Goal: Information Seeking & Learning: Learn about a topic

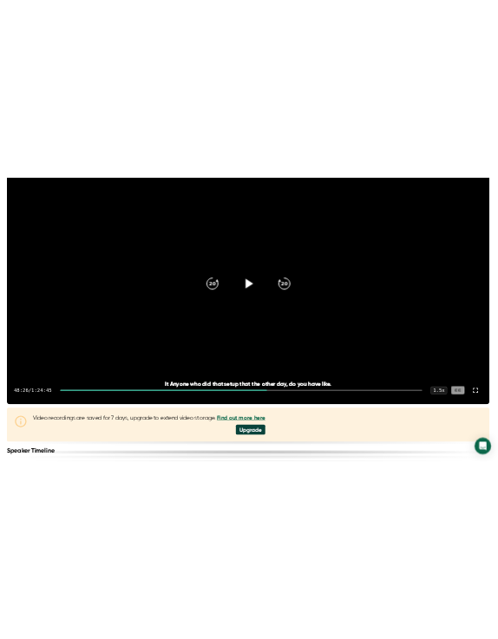
scroll to position [311, 0]
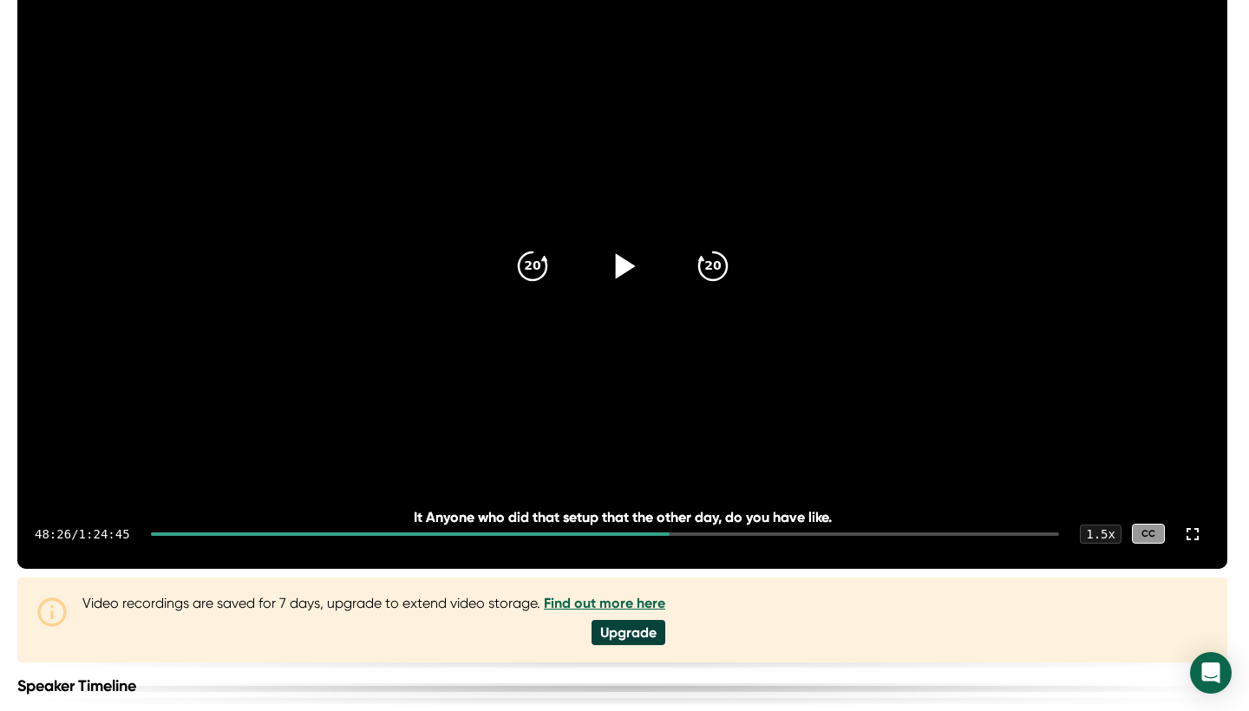
click at [626, 279] on icon at bounding box center [625, 265] width 20 height 25
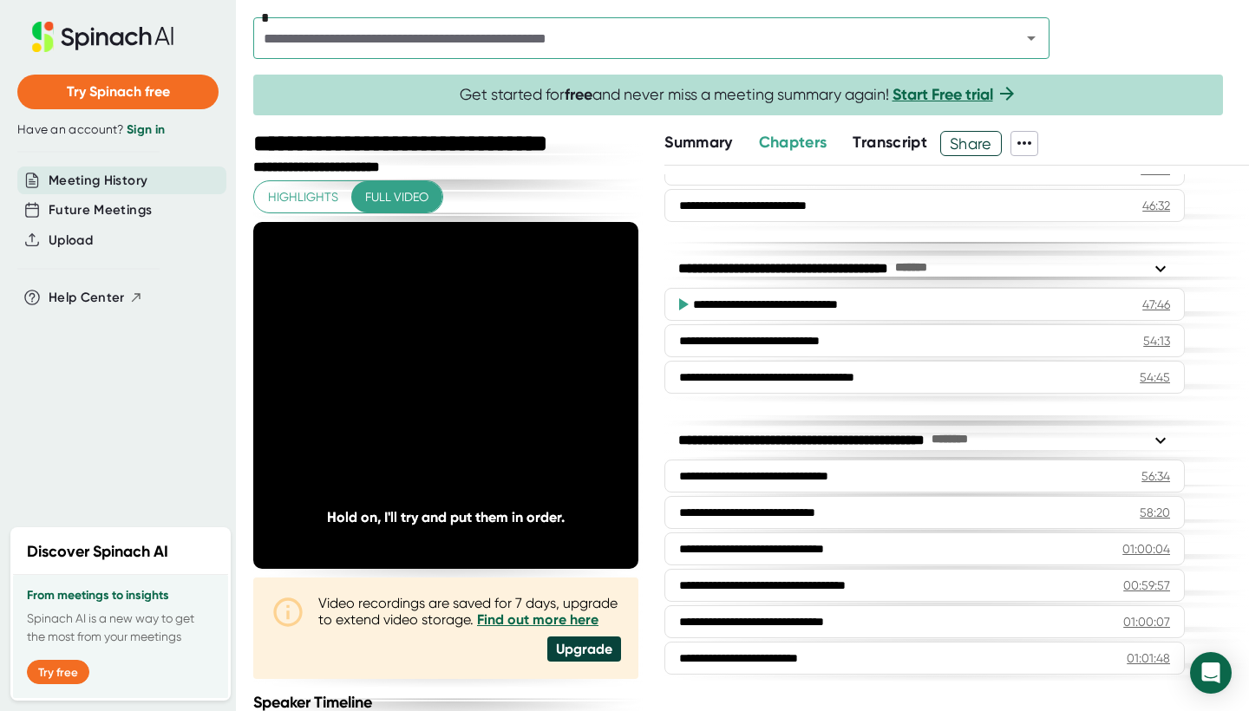
scroll to position [962, 0]
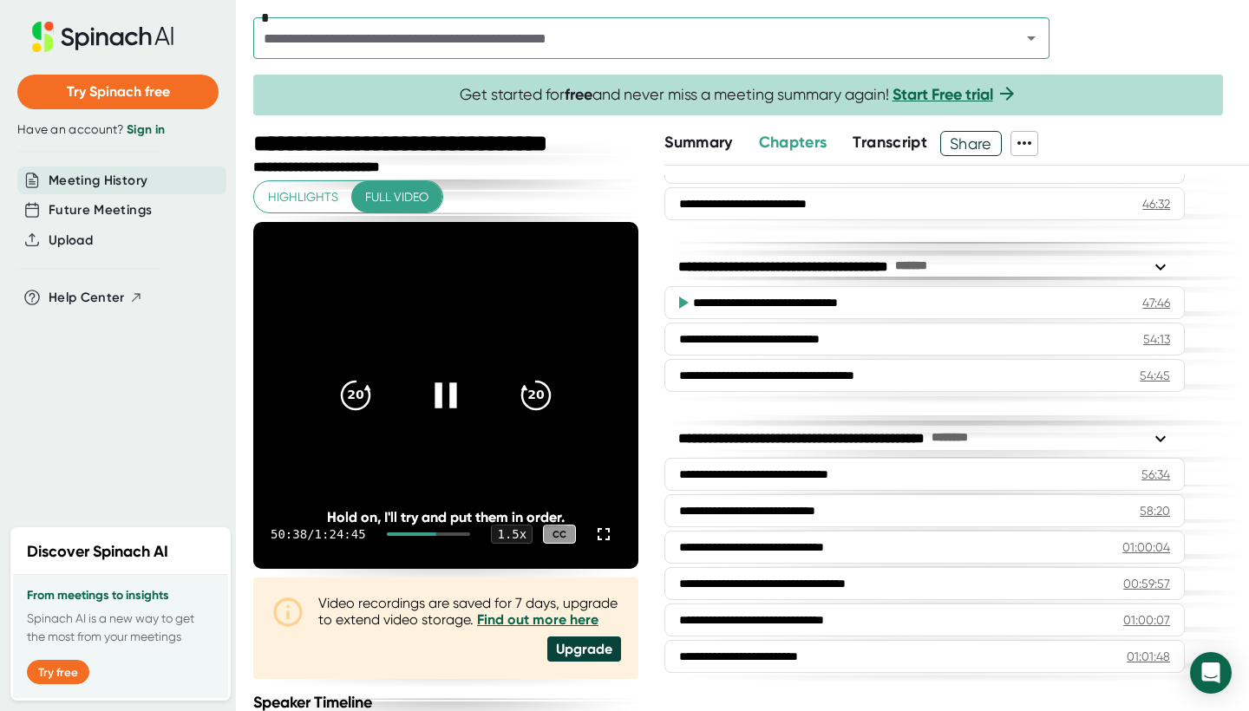
click at [448, 392] on icon at bounding box center [445, 395] width 43 height 43
click at [448, 392] on icon at bounding box center [449, 395] width 20 height 25
click at [367, 401] on icon "20" at bounding box center [355, 395] width 43 height 43
click at [450, 415] on div at bounding box center [446, 395] width 73 height 73
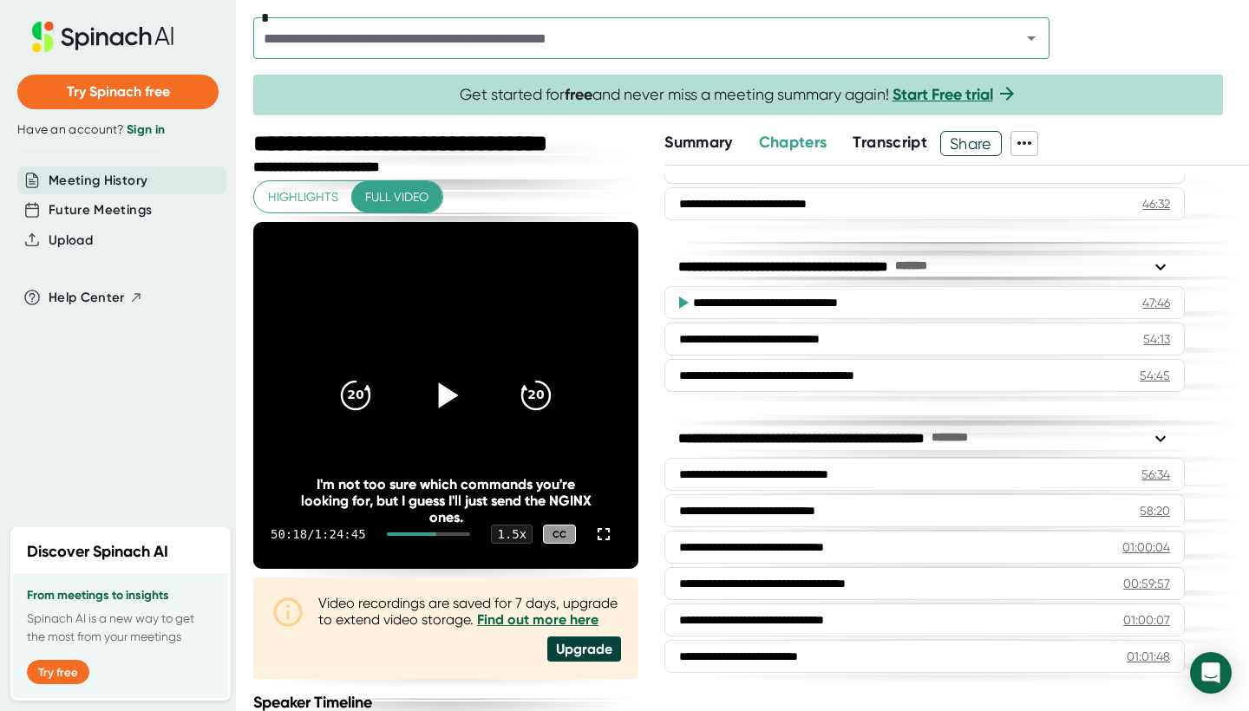
click at [450, 415] on div at bounding box center [446, 395] width 73 height 73
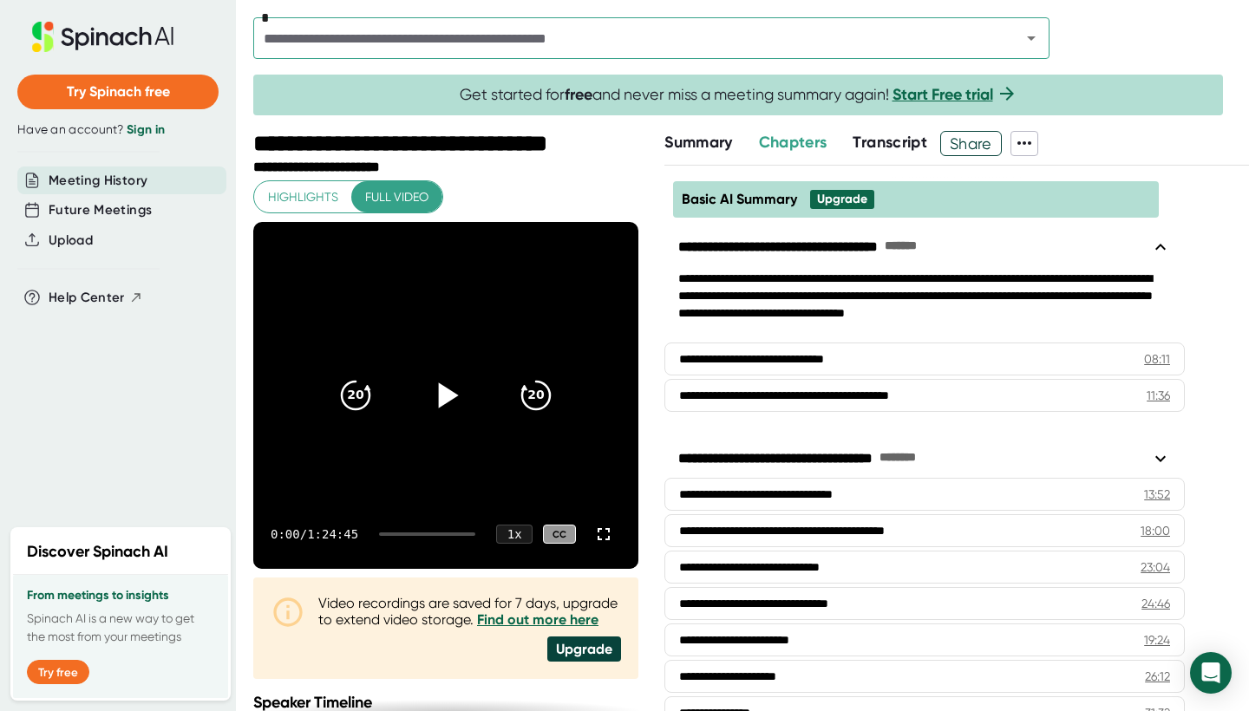
click at [445, 387] on icon at bounding box center [445, 395] width 43 height 43
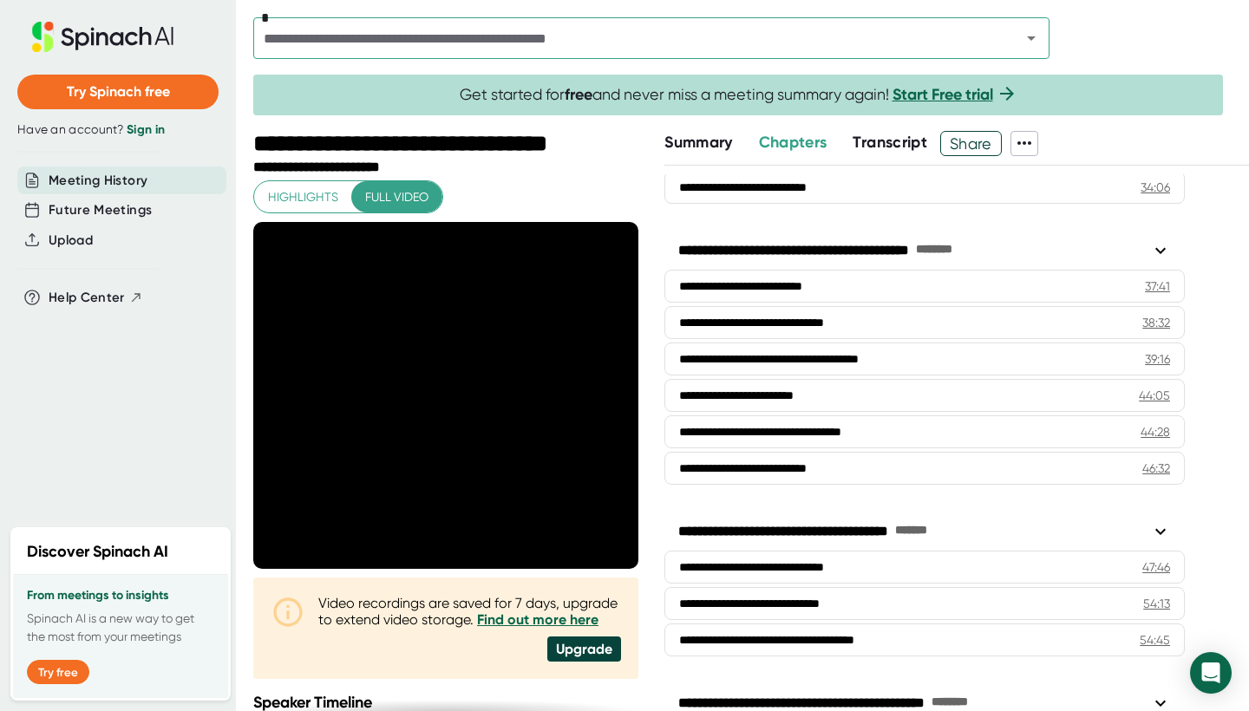
scroll to position [859, 0]
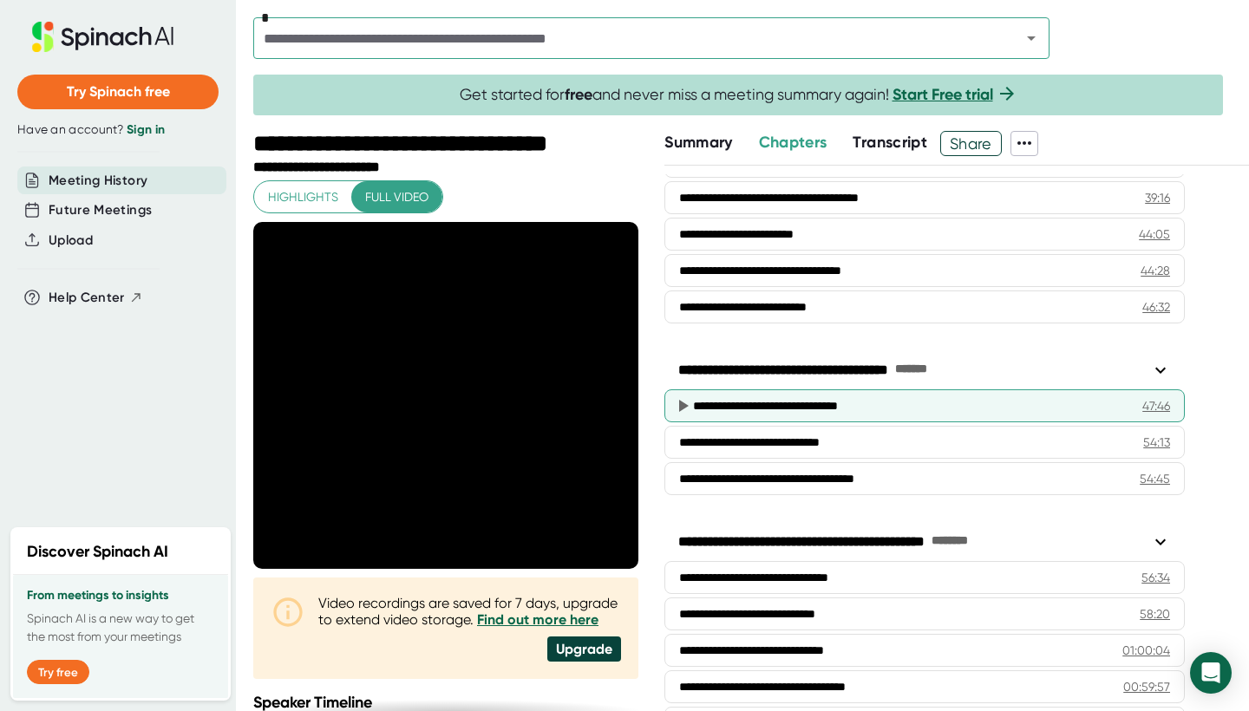
click at [810, 413] on div "**********" at bounding box center [910, 405] width 435 height 17
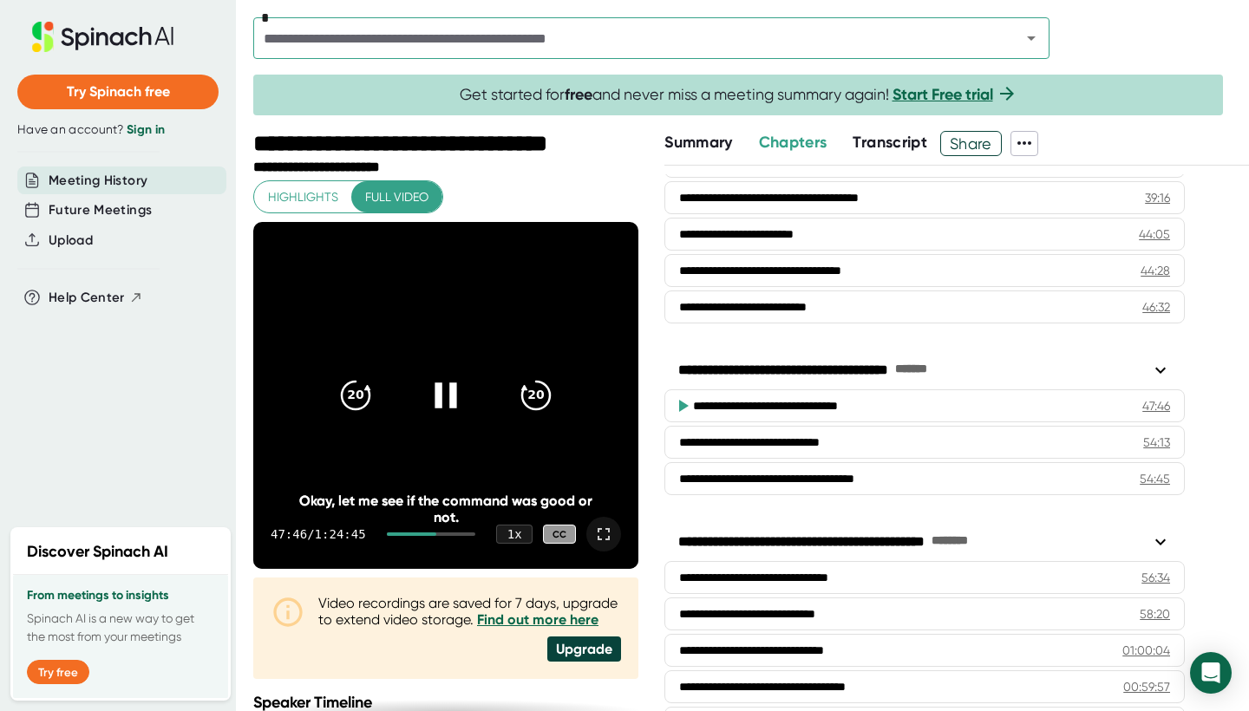
click at [596, 534] on icon at bounding box center [603, 534] width 21 height 21
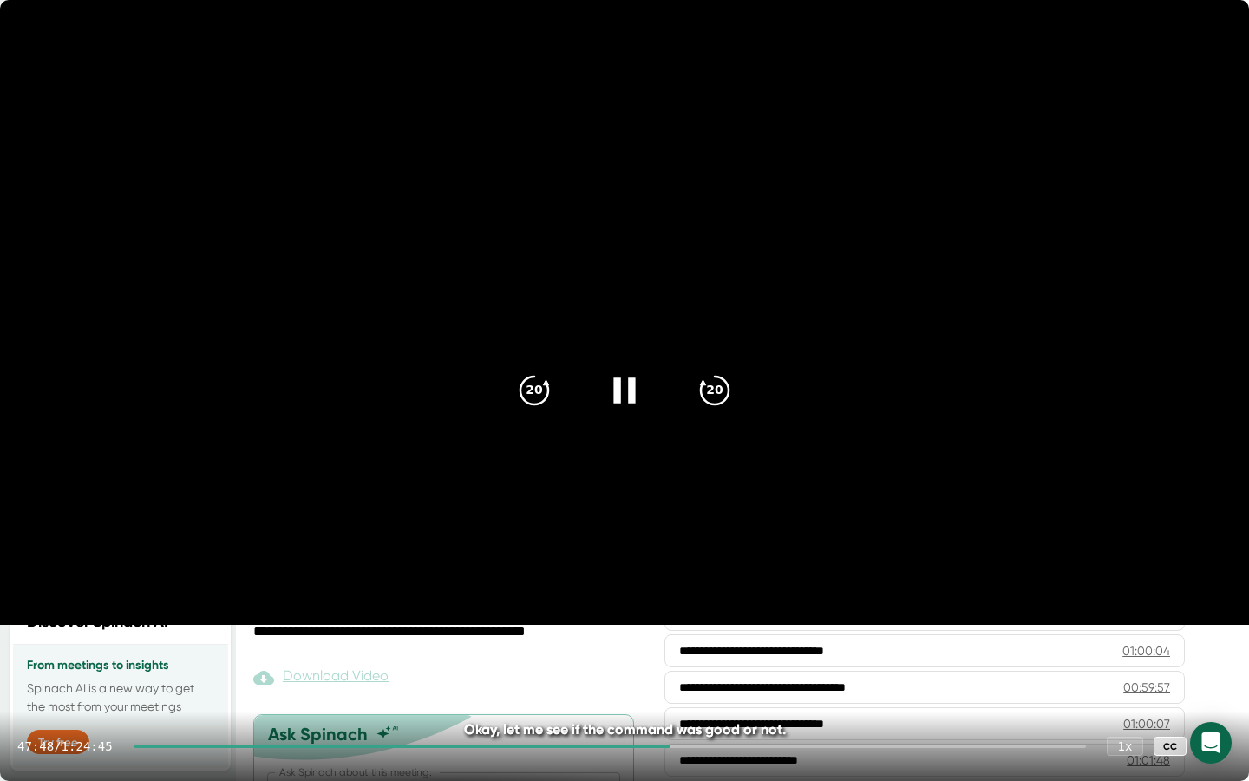
click at [687, 711] on div at bounding box center [610, 745] width 953 height 3
click at [696, 711] on div at bounding box center [610, 745] width 953 height 3
click at [709, 400] on icon "20" at bounding box center [714, 390] width 43 height 43
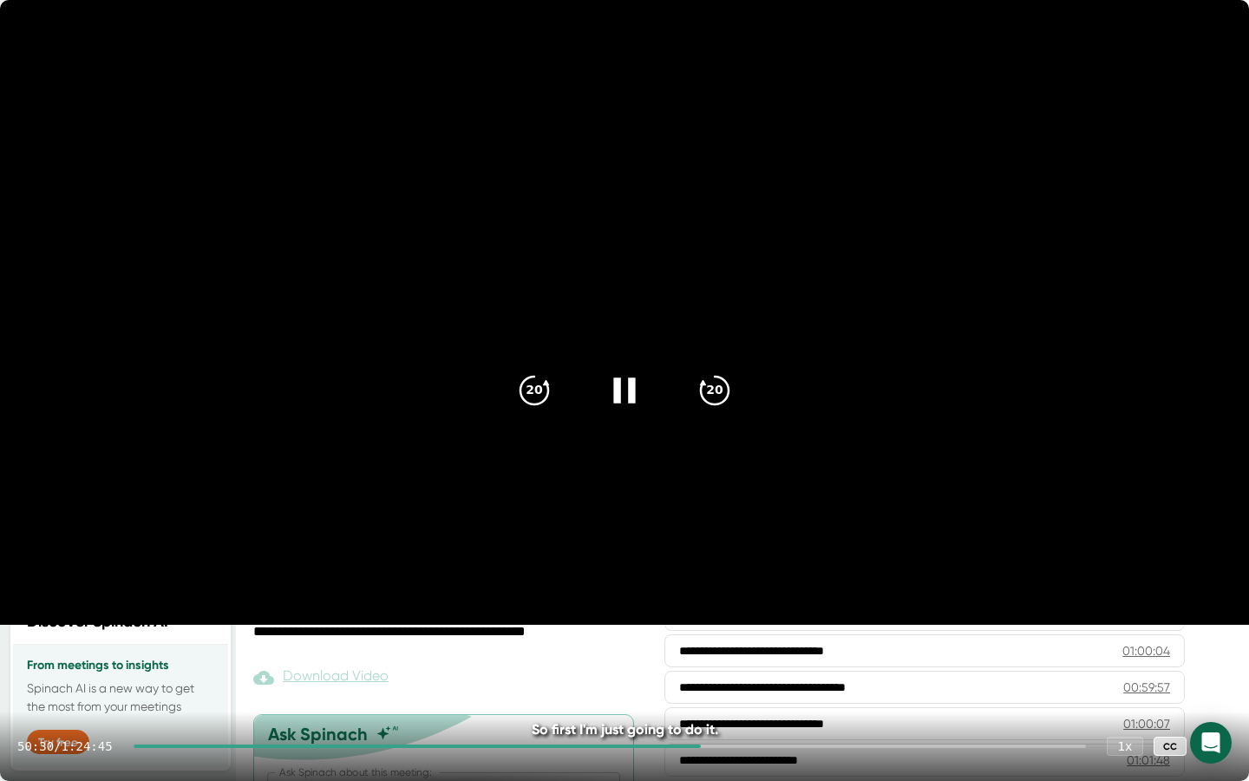
click at [1223, 711] on icon at bounding box center [1214, 746] width 21 height 21
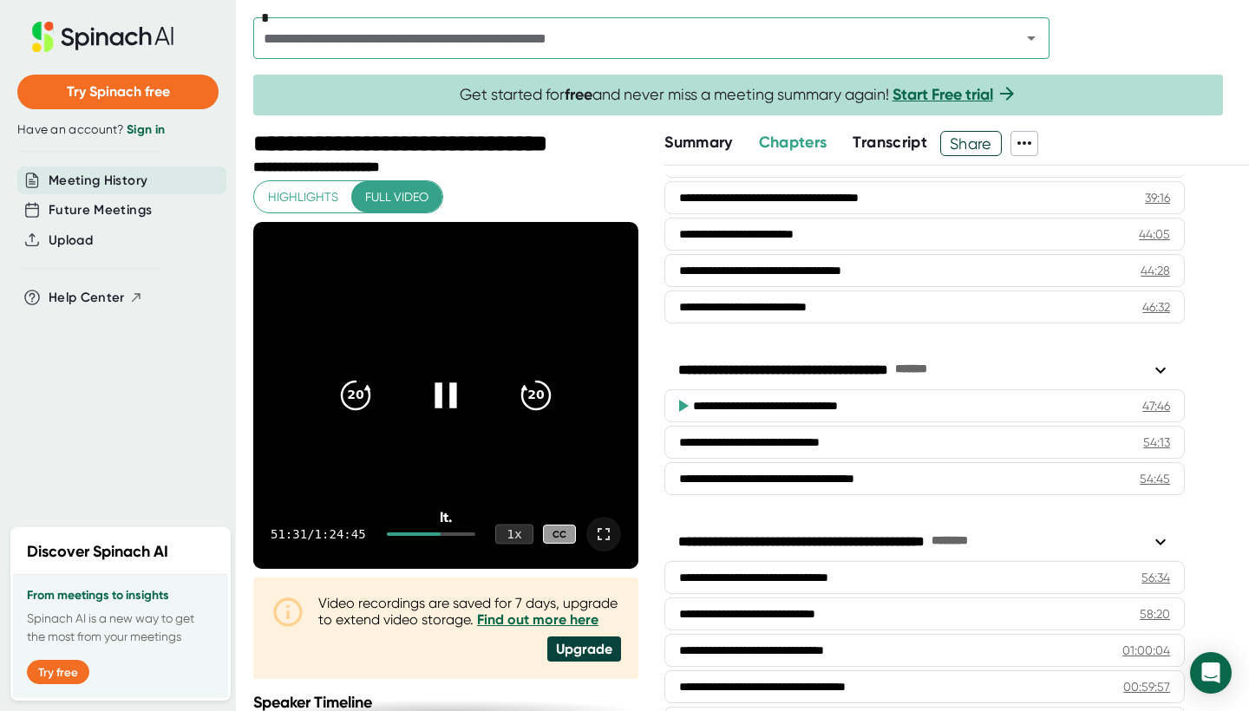
click at [520, 537] on div "1 x" at bounding box center [514, 535] width 38 height 20
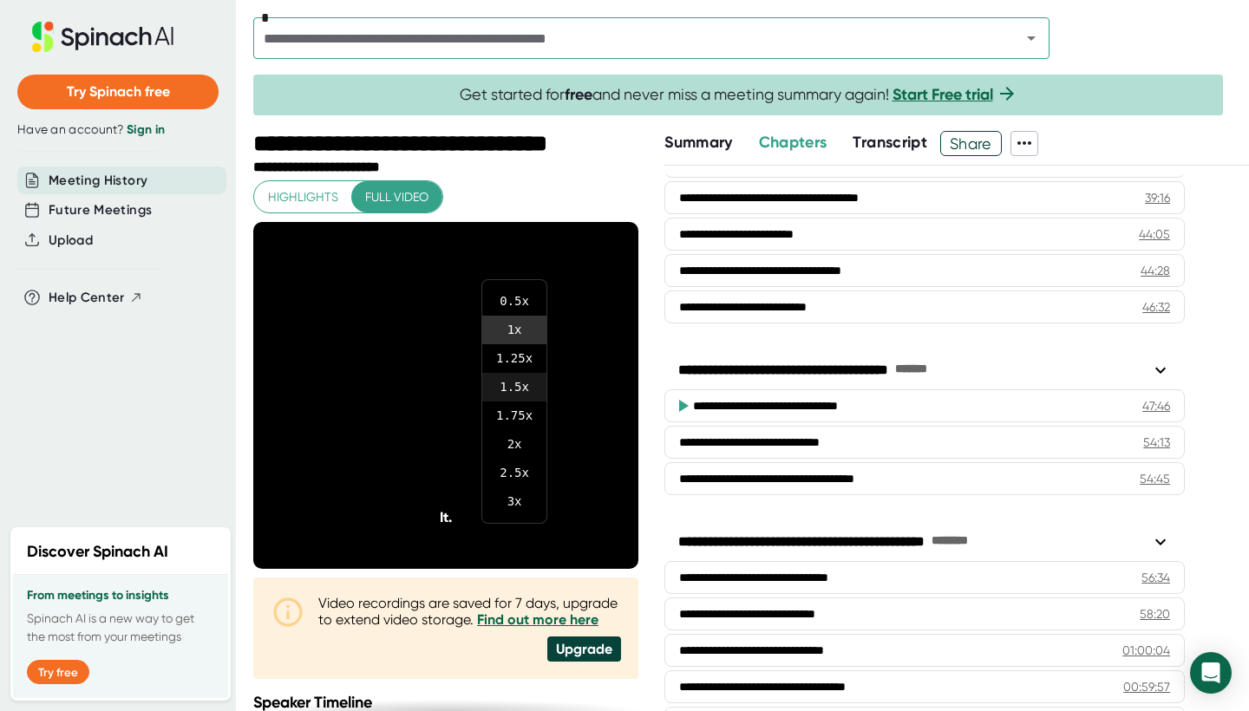
click at [510, 377] on li "1.5 x" at bounding box center [514, 387] width 64 height 29
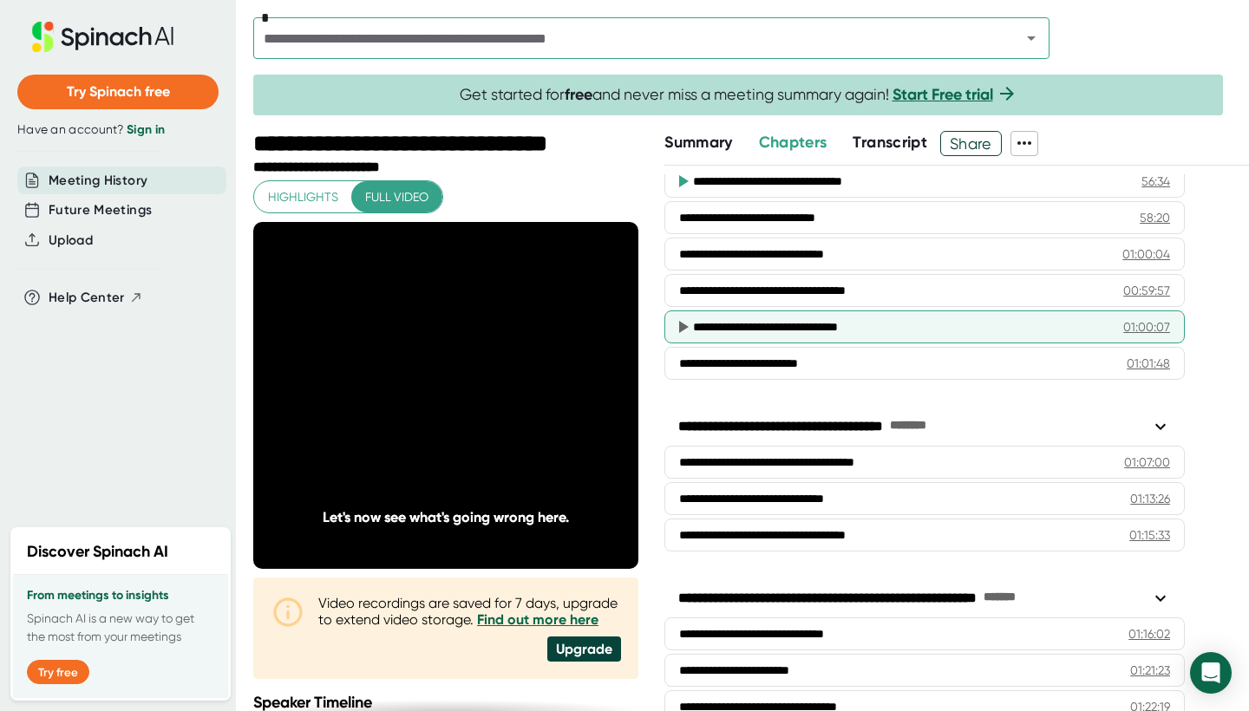
scroll to position [1267, 0]
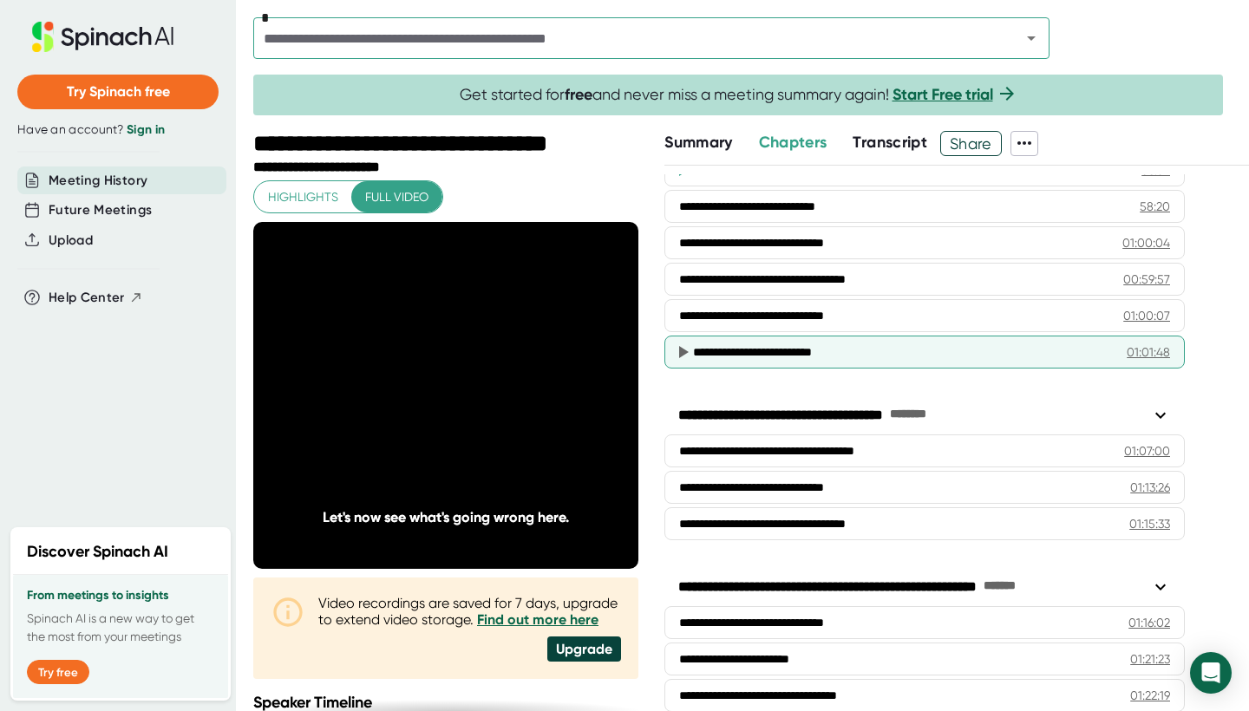
click at [793, 346] on div "**********" at bounding box center [903, 352] width 421 height 17
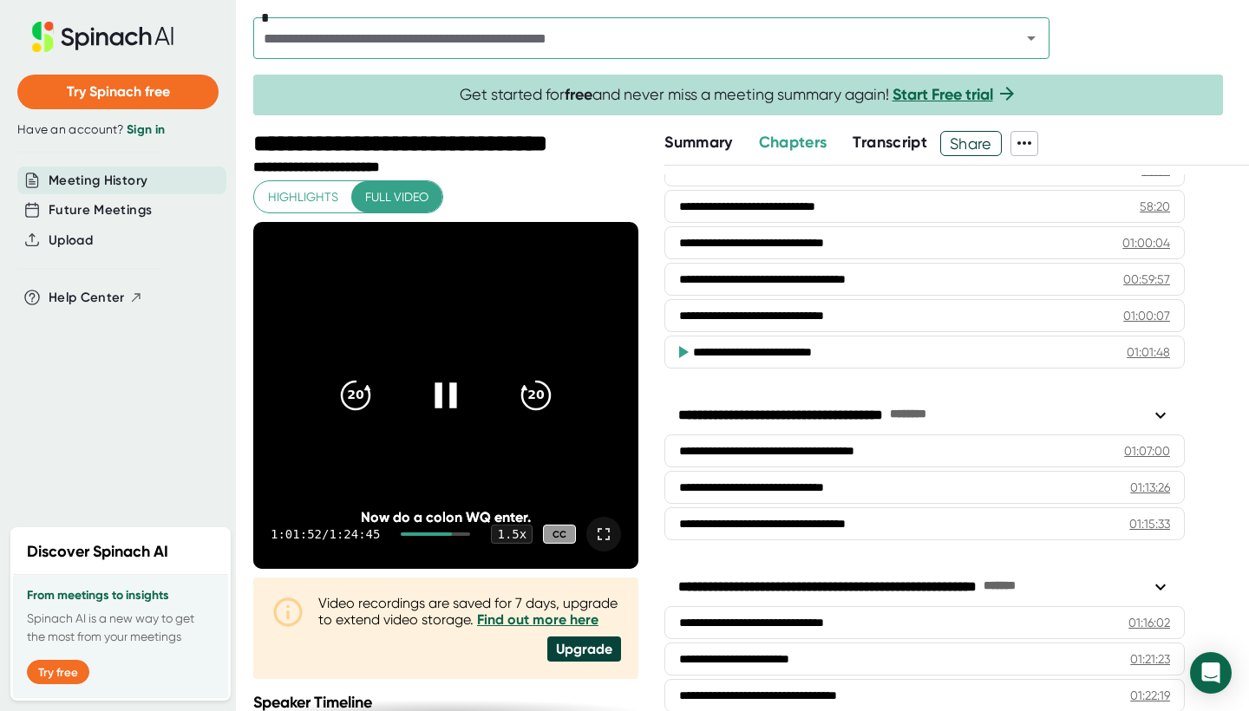
click at [595, 527] on icon at bounding box center [603, 534] width 21 height 21
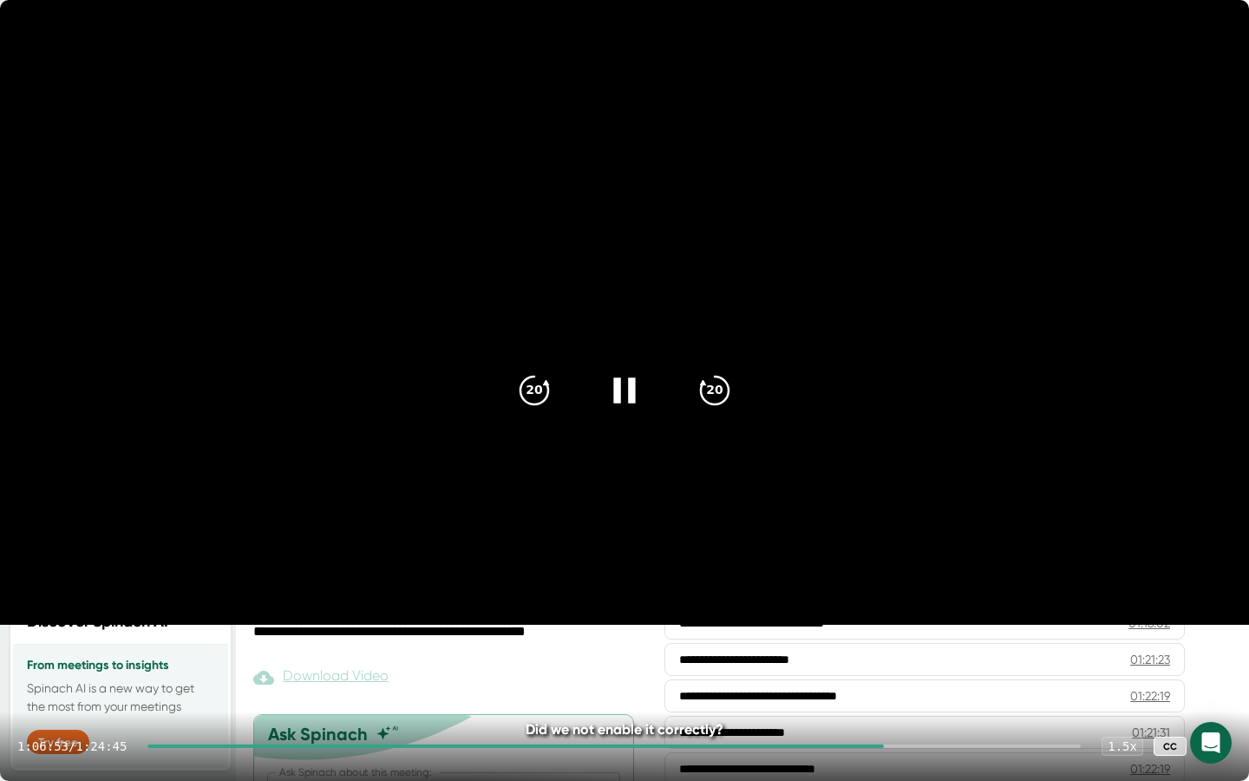
click at [1212, 711] on icon at bounding box center [1215, 746] width 12 height 12
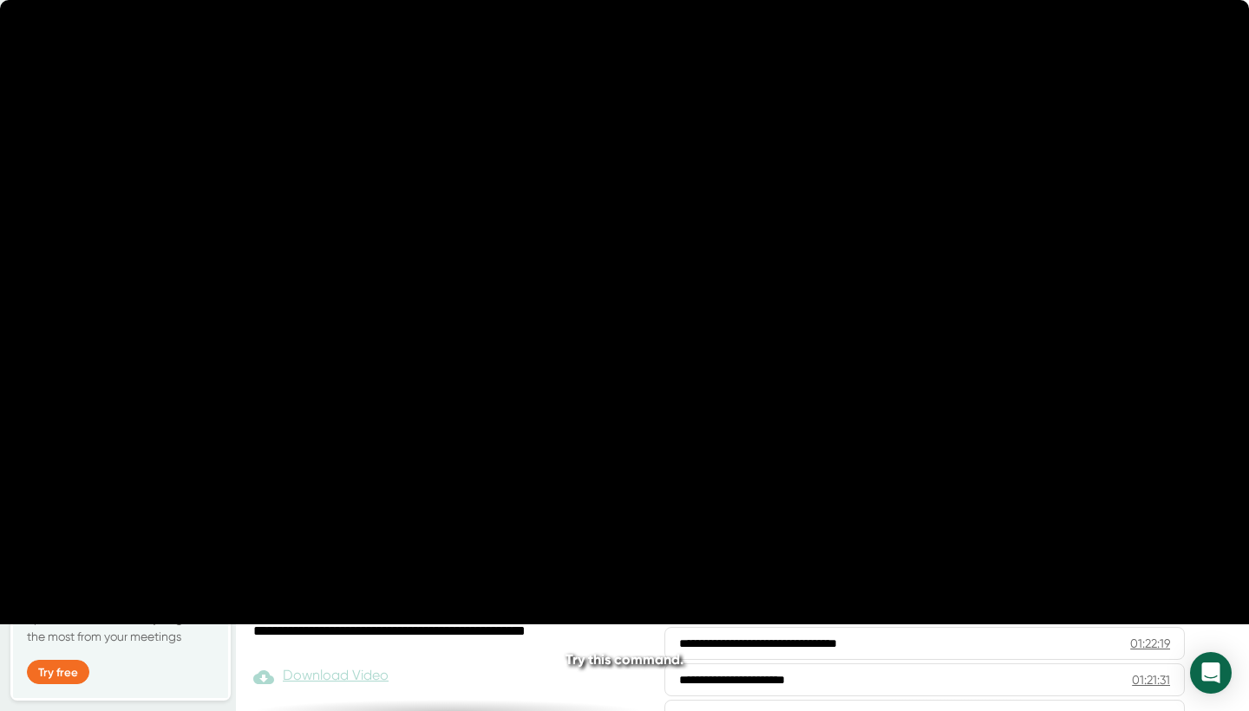
scroll to position [1379, 0]
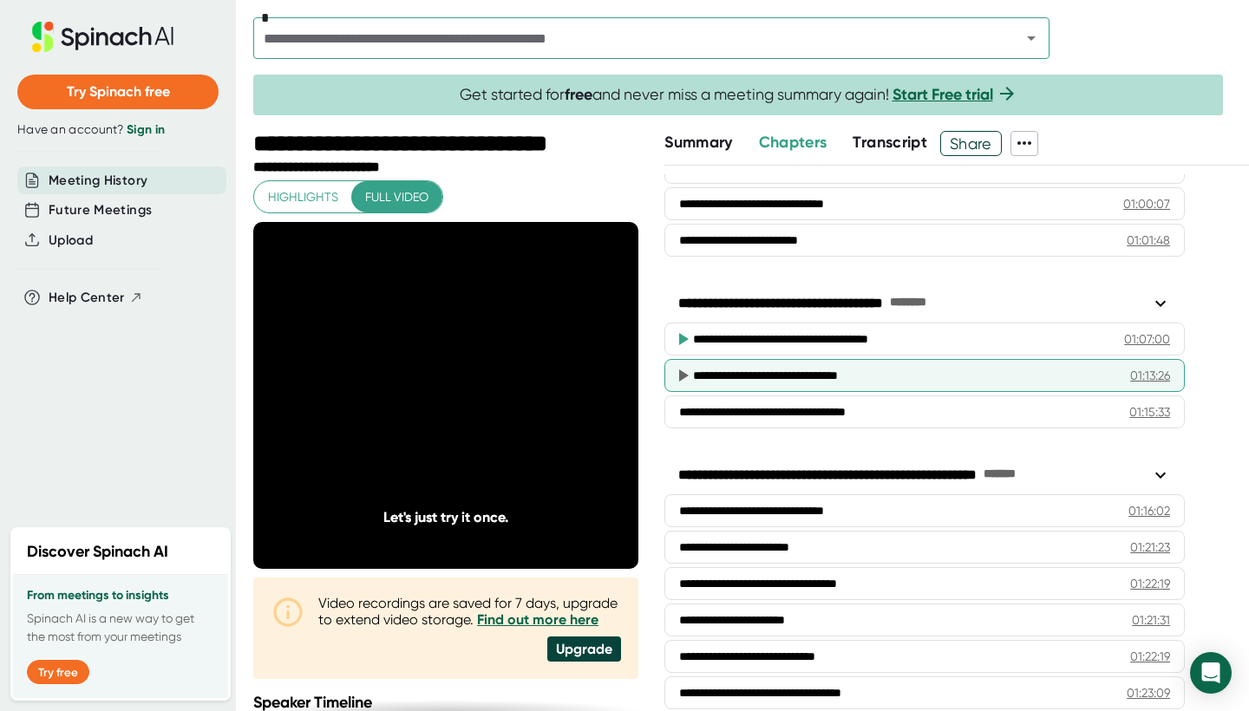
click at [841, 377] on div "**********" at bounding box center [904, 375] width 423 height 17
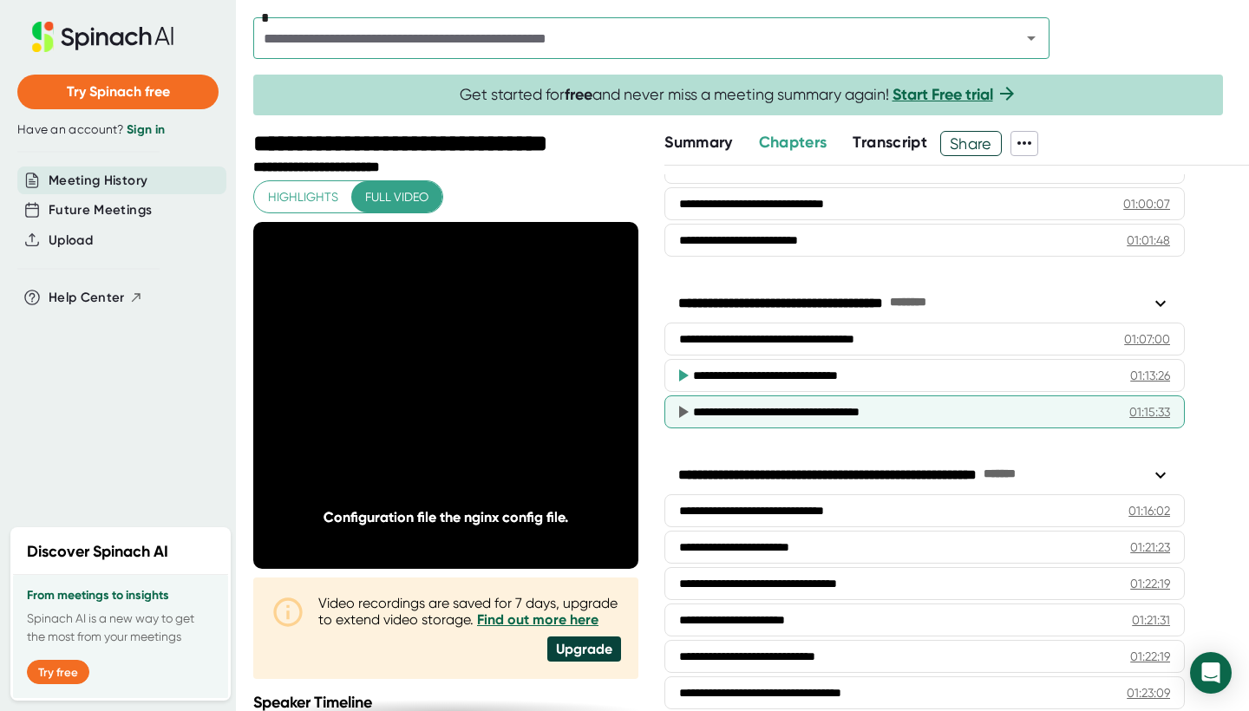
click at [832, 403] on div "**********" at bounding box center [905, 411] width 425 height 17
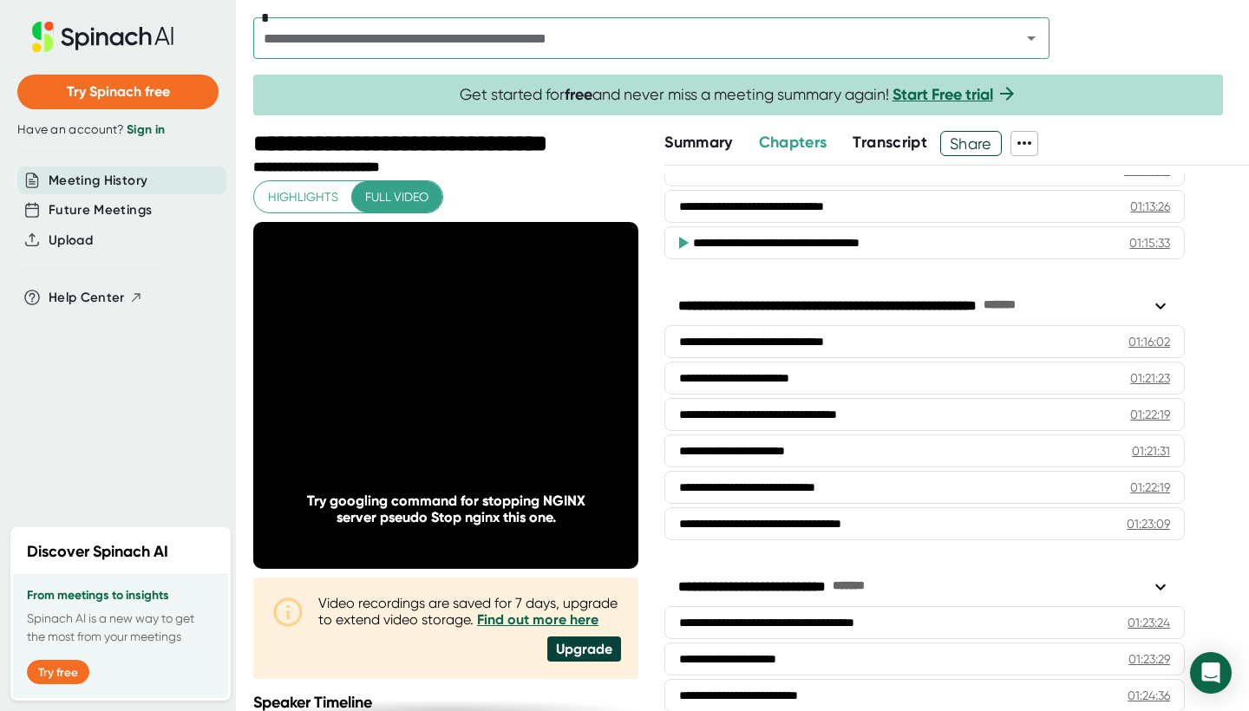
scroll to position [1547, 0]
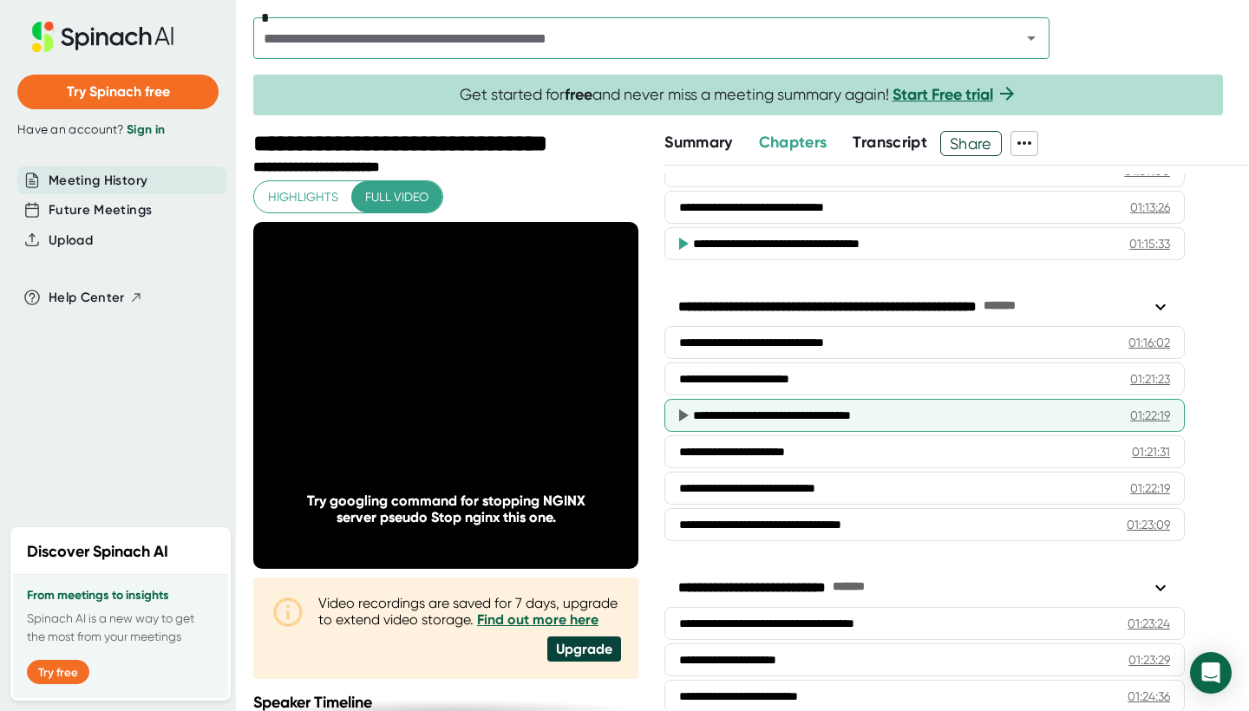
click at [741, 424] on div "**********" at bounding box center [925, 415] width 521 height 33
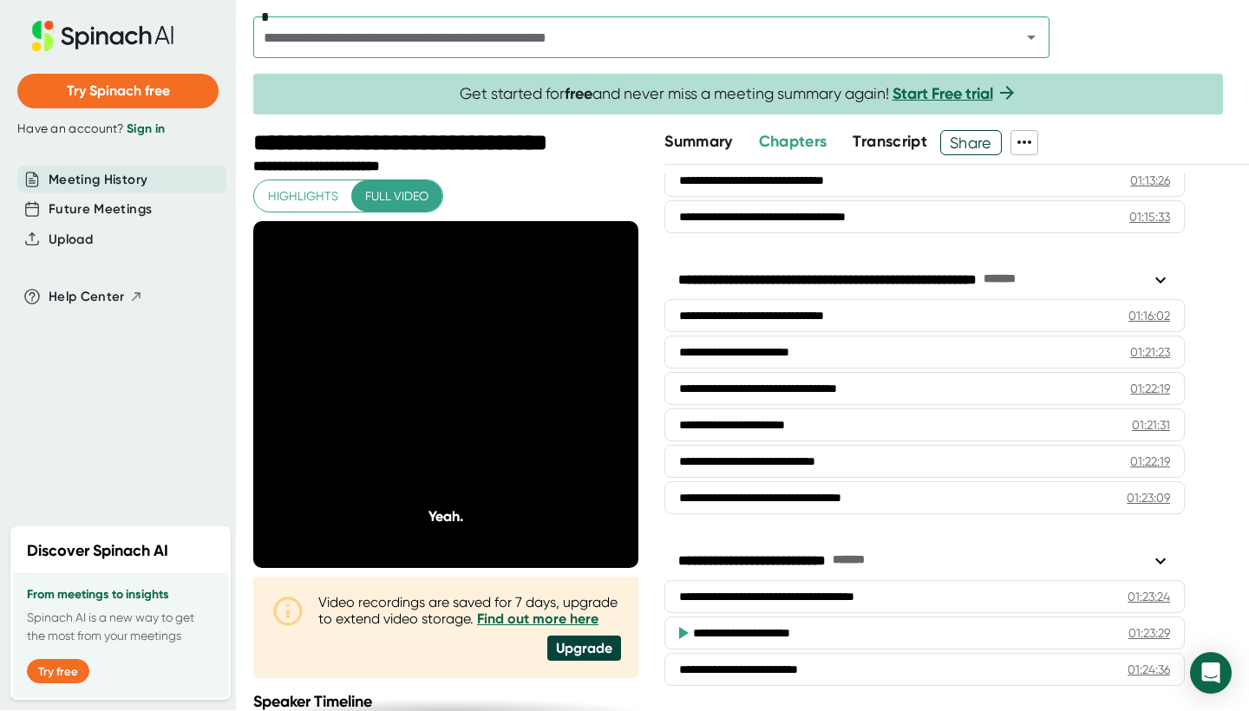
scroll to position [0, 0]
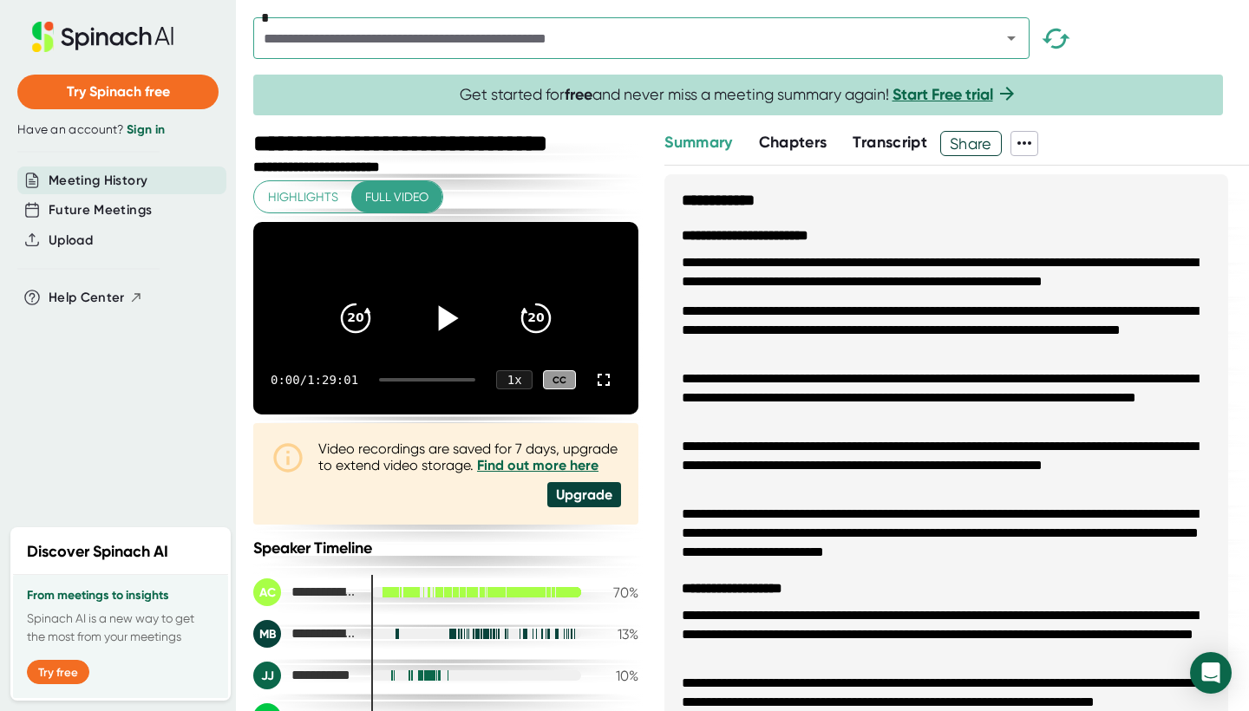
click at [447, 340] on icon at bounding box center [445, 318] width 43 height 43
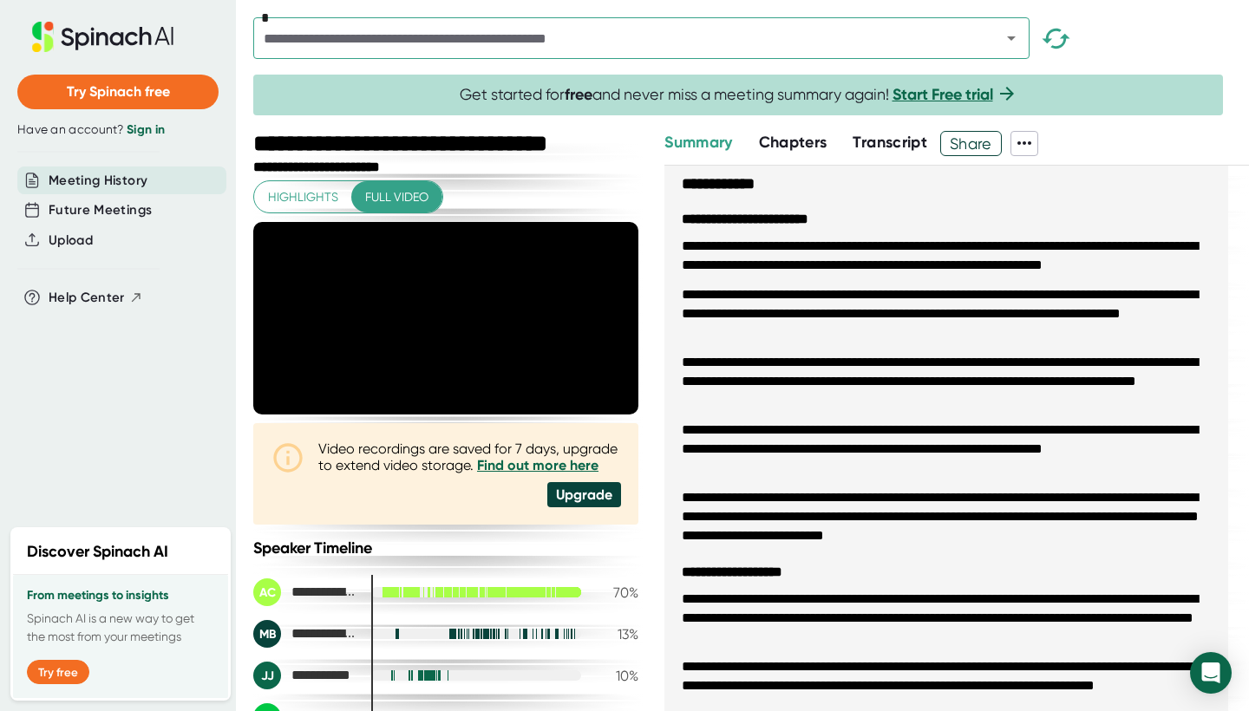
scroll to position [2, 0]
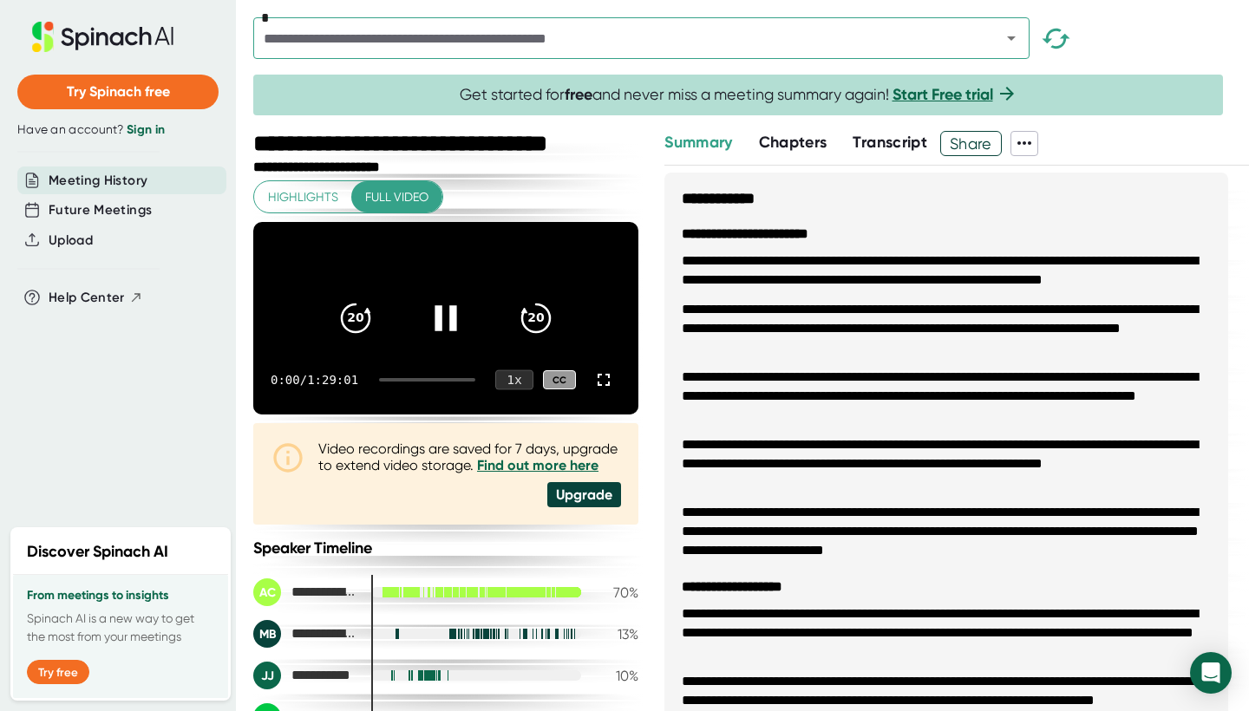
click at [519, 390] on div "1 x" at bounding box center [514, 380] width 38 height 20
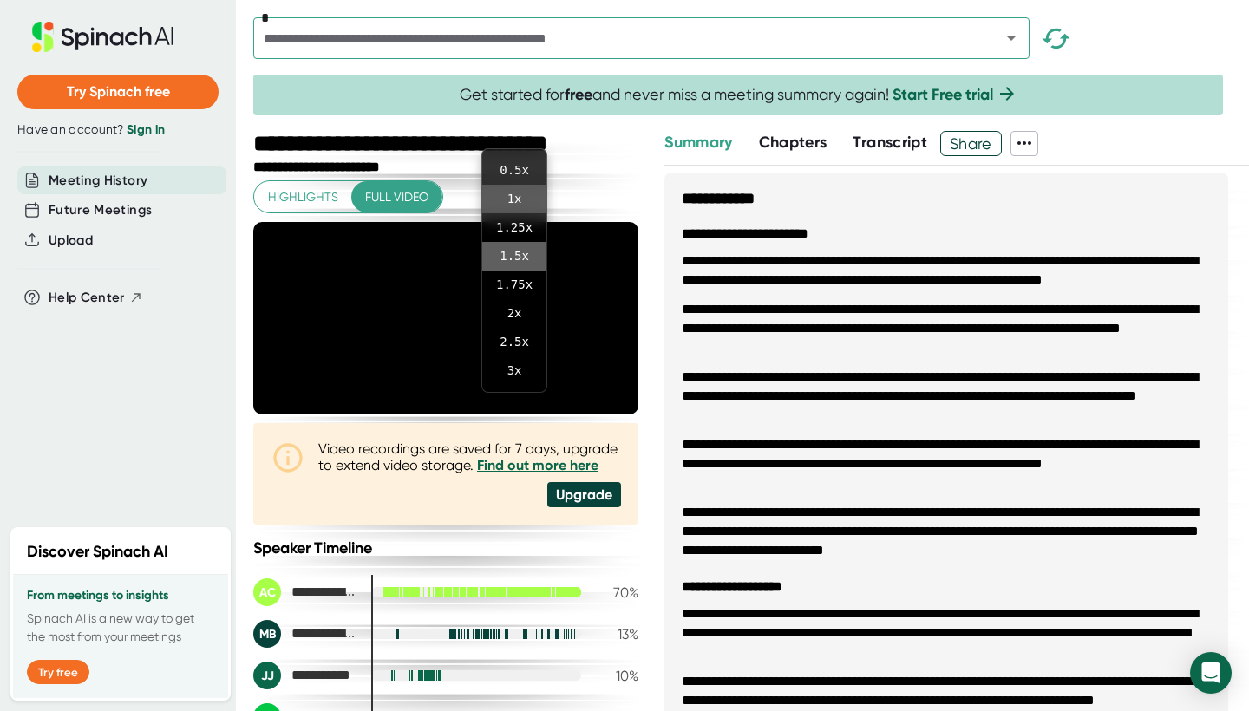
click at [503, 246] on li "1.5 x" at bounding box center [514, 256] width 64 height 29
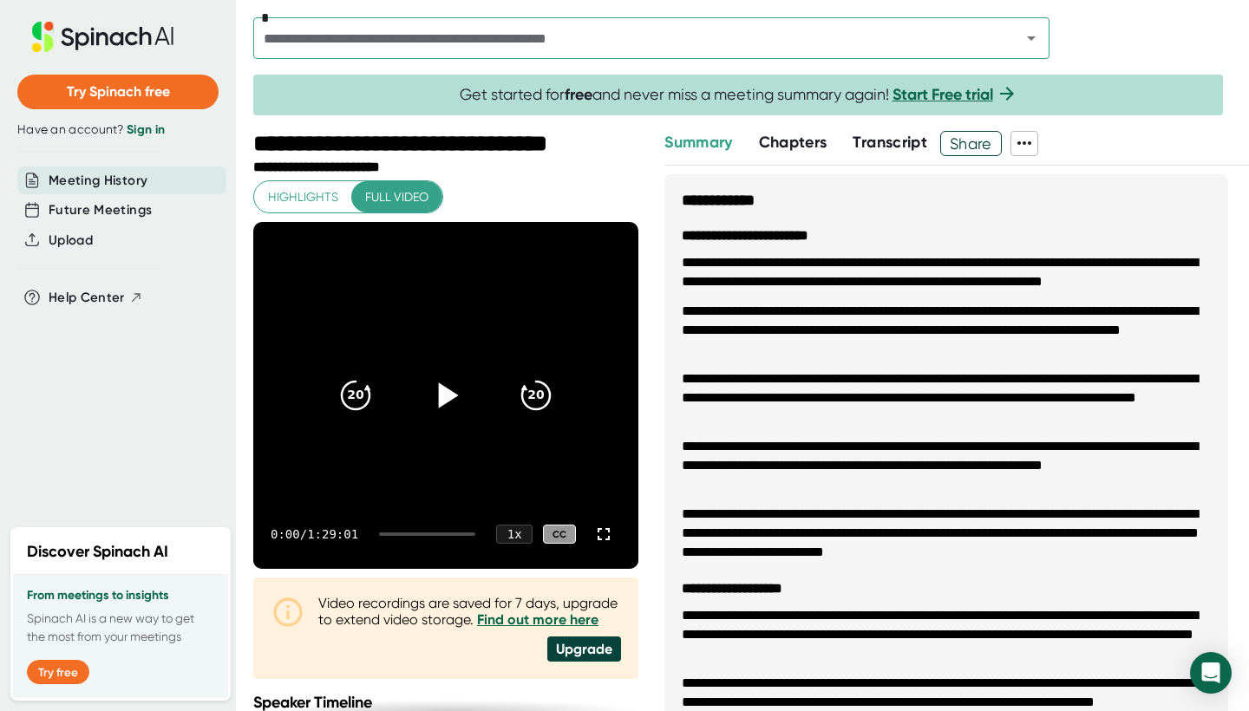
click at [443, 391] on icon at bounding box center [449, 395] width 20 height 25
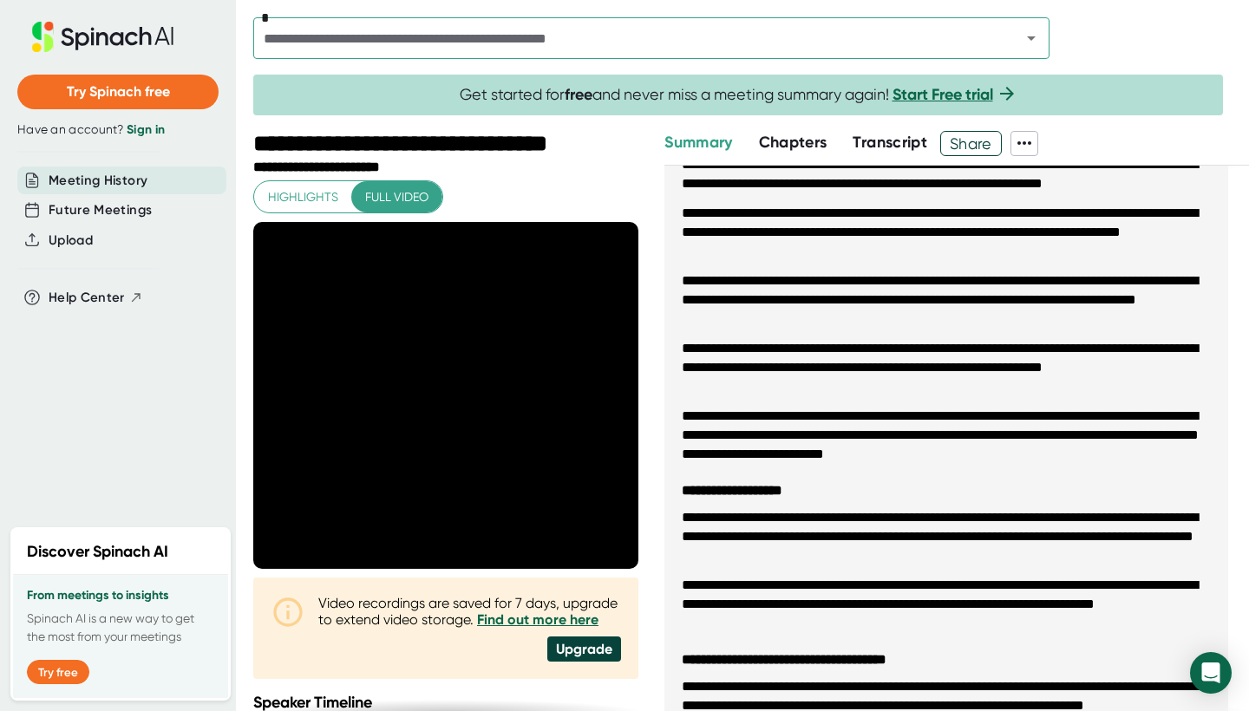
scroll to position [104, 0]
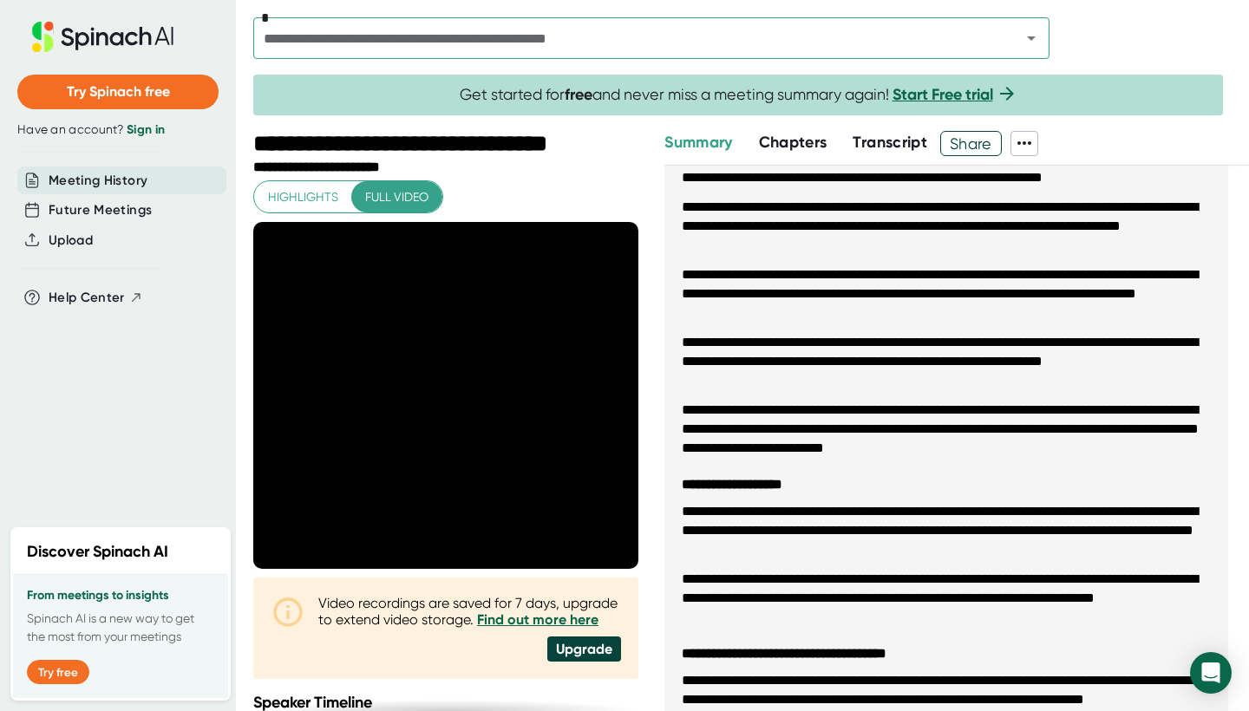
click at [813, 148] on span "Chapters" at bounding box center [793, 142] width 69 height 19
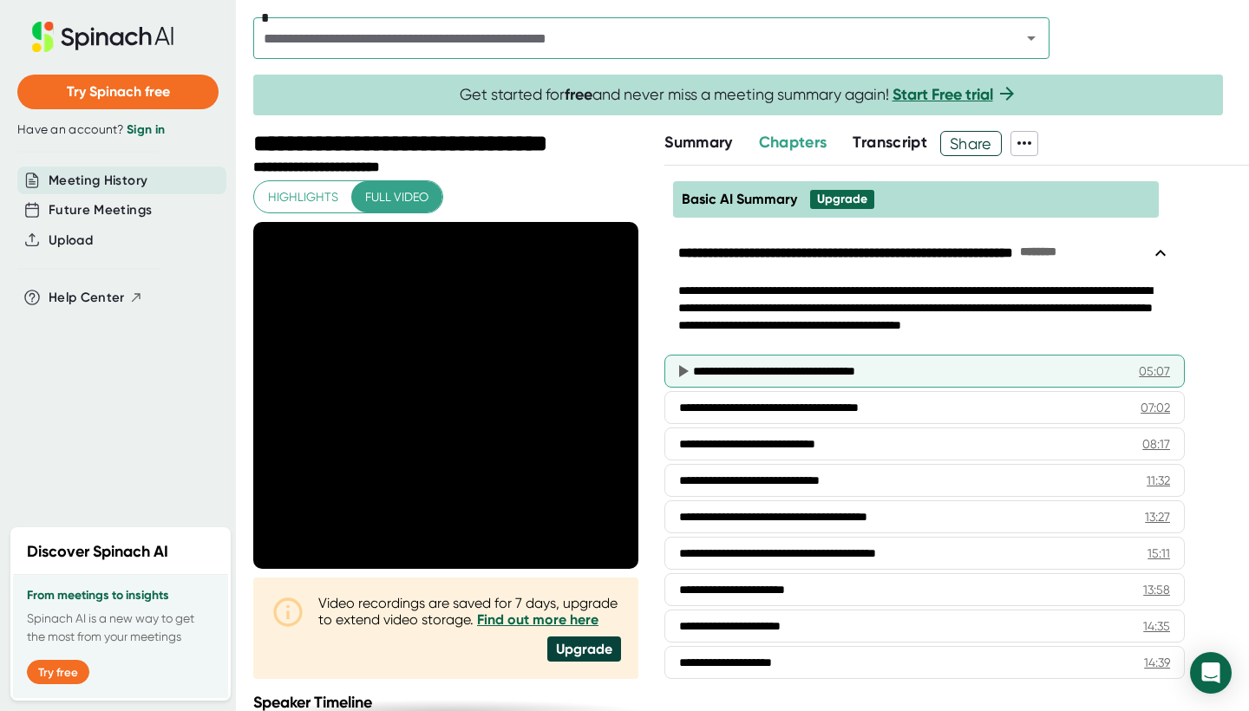
click at [815, 363] on div "**********" at bounding box center [909, 371] width 433 height 17
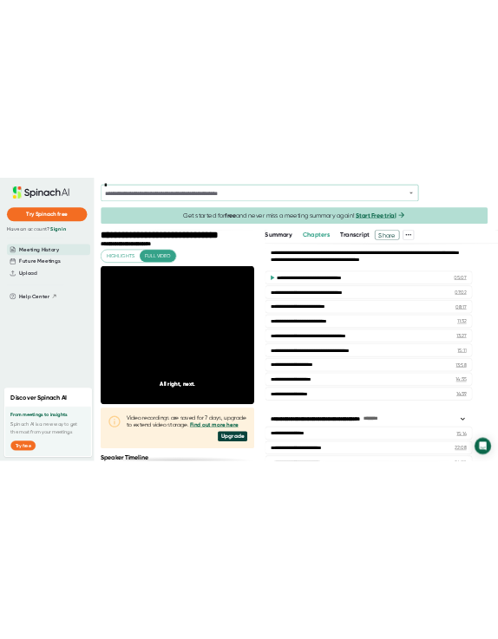
scroll to position [124, 0]
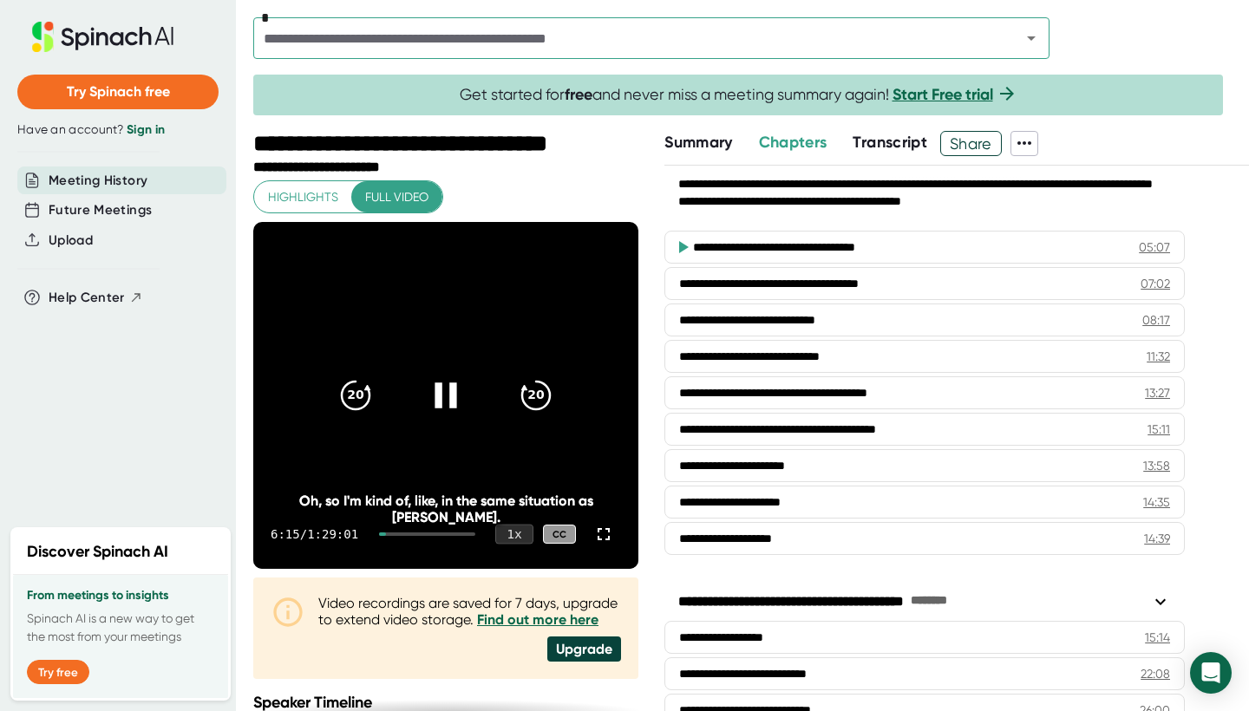
click at [503, 528] on div "1 x" at bounding box center [514, 535] width 38 height 20
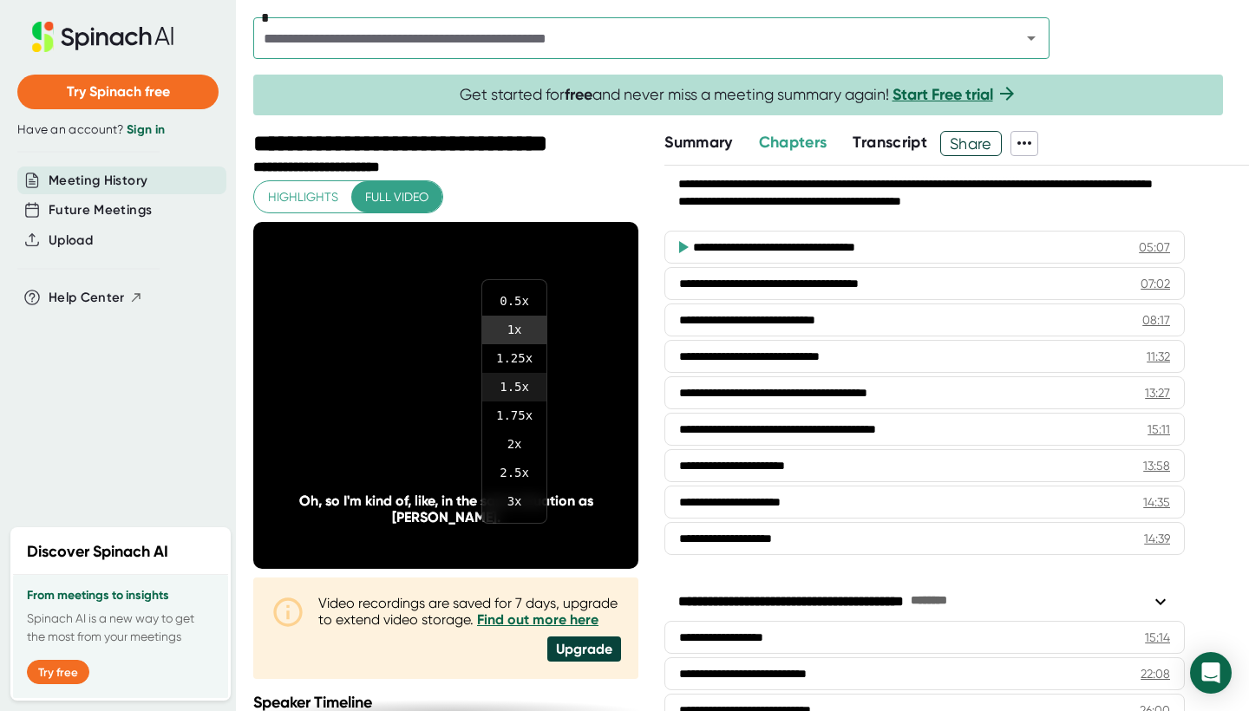
click at [521, 385] on li "1.5 x" at bounding box center [514, 387] width 64 height 29
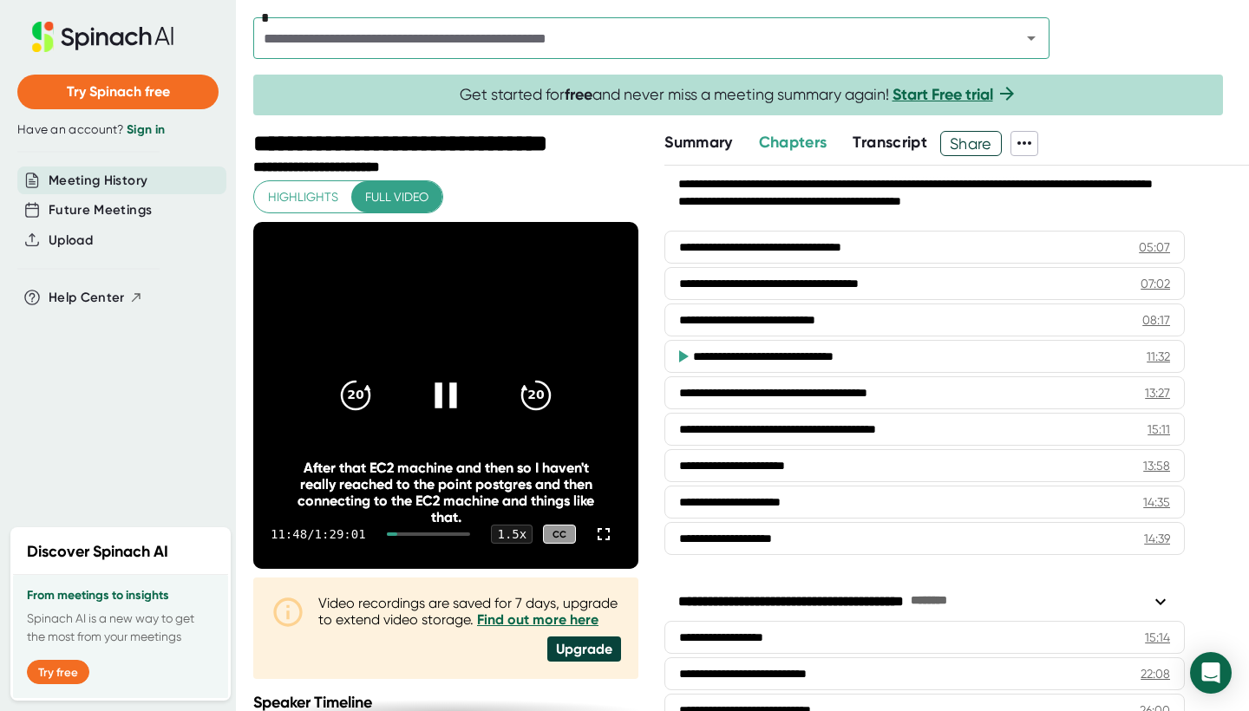
click at [443, 410] on icon at bounding box center [445, 395] width 43 height 43
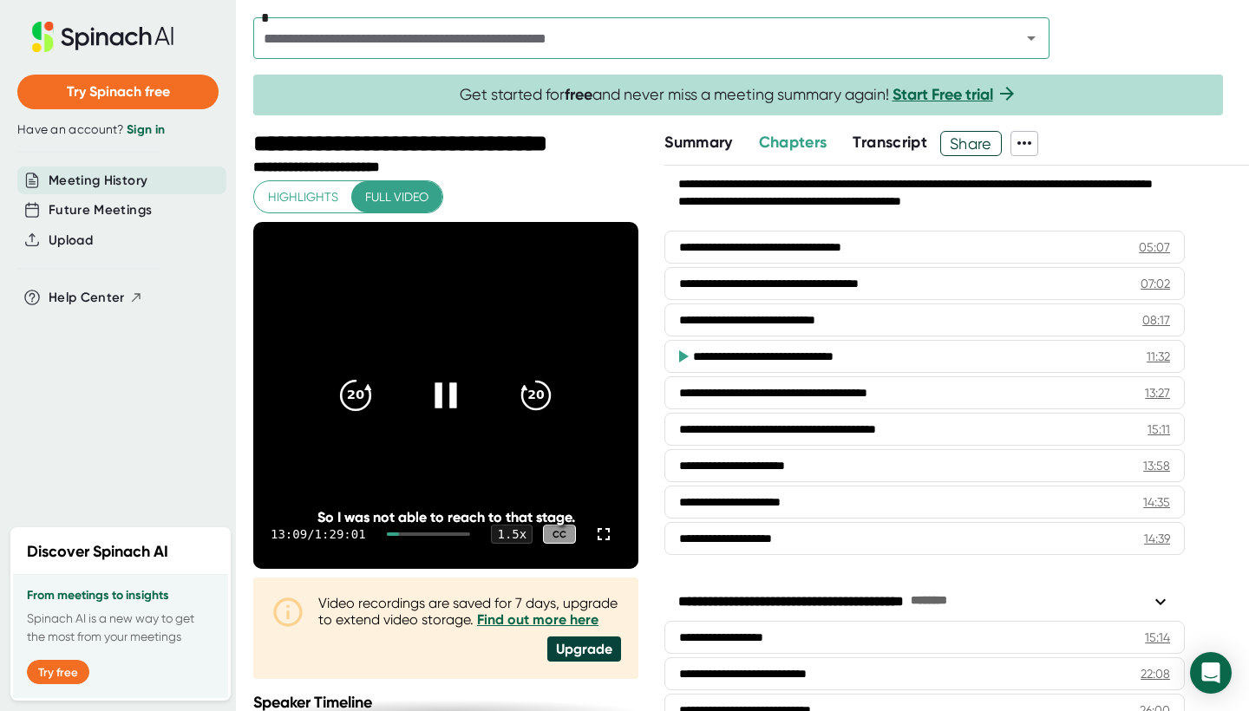
click at [377, 403] on div "20" at bounding box center [355, 395] width 73 height 73
click at [456, 407] on icon at bounding box center [445, 395] width 43 height 43
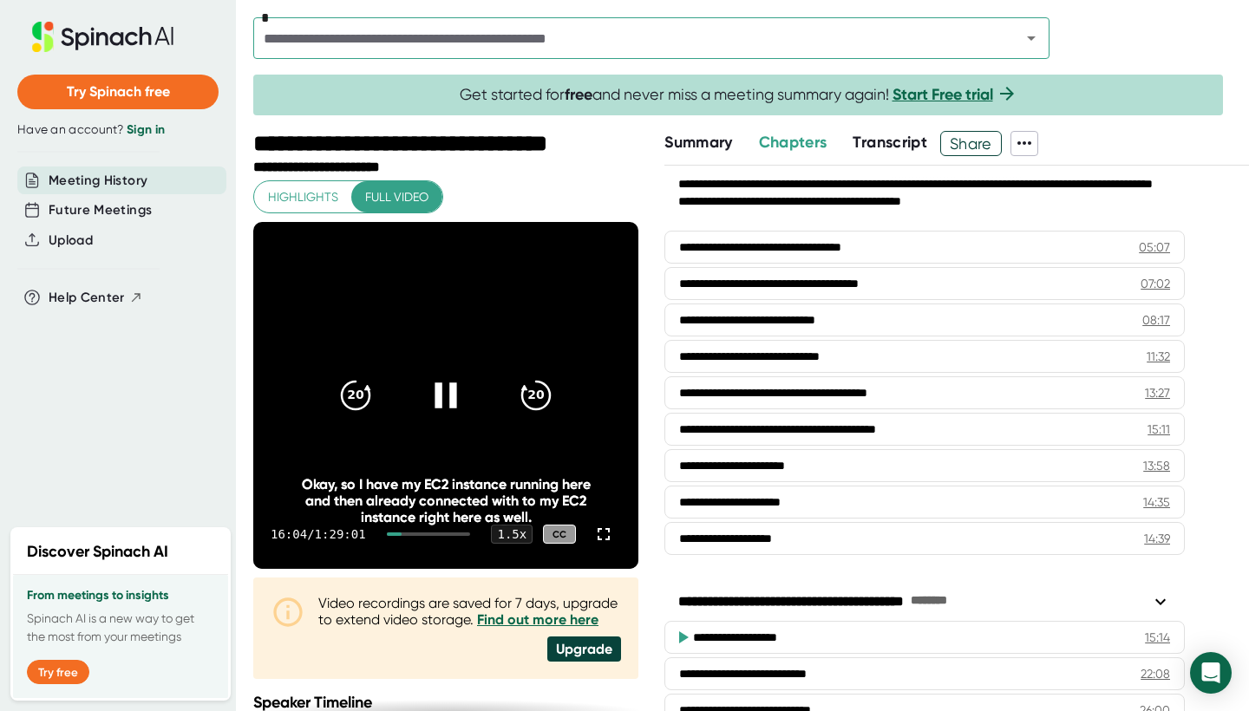
click at [437, 405] on icon at bounding box center [446, 395] width 22 height 25
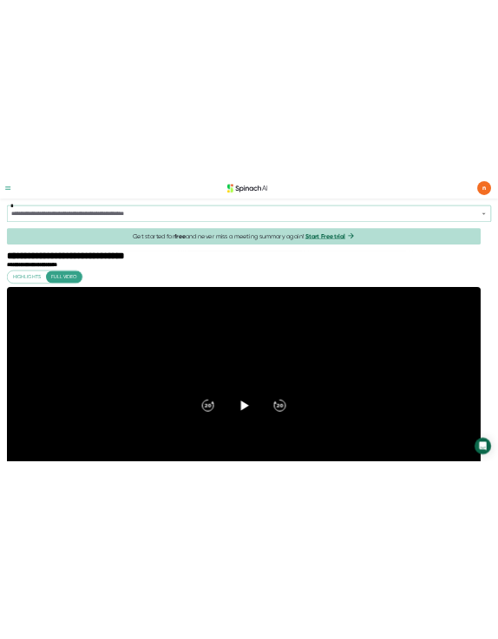
scroll to position [0, 0]
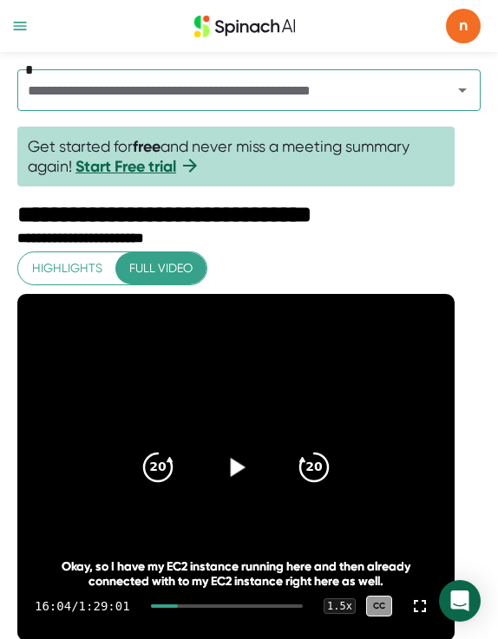
click at [246, 462] on icon at bounding box center [238, 467] width 15 height 19
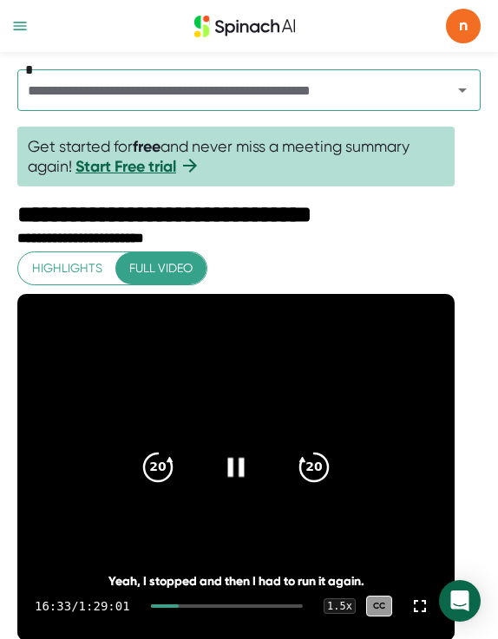
click at [245, 466] on icon at bounding box center [236, 467] width 16 height 19
click at [244, 469] on icon at bounding box center [238, 467] width 15 height 19
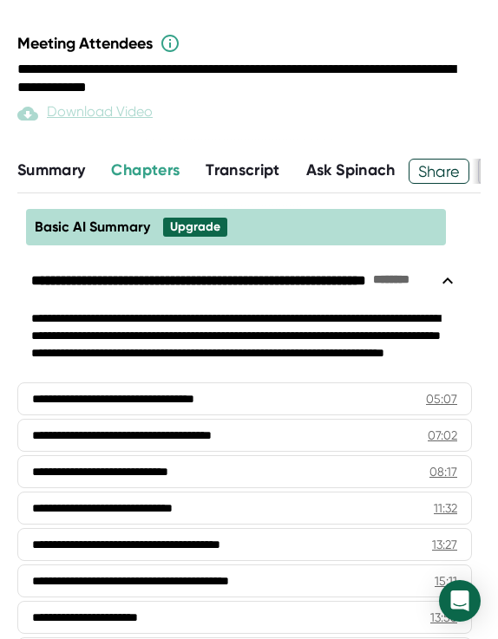
scroll to position [1037, 0]
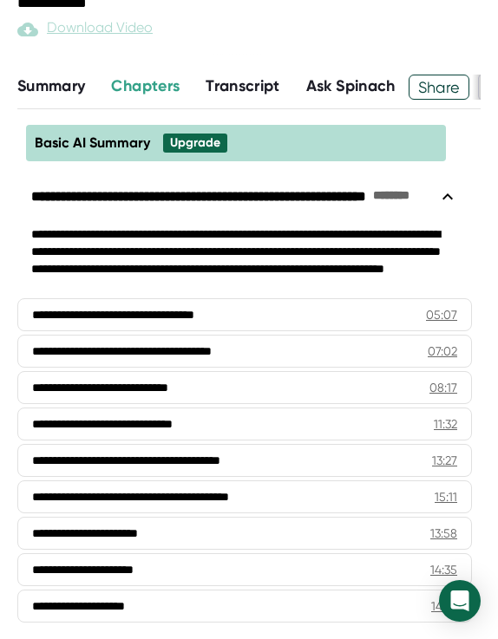
click at [239, 91] on span "Transcript" at bounding box center [243, 85] width 75 height 19
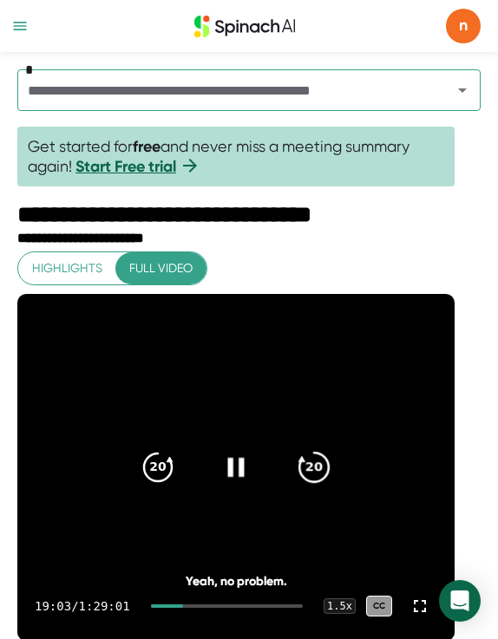
click at [320, 461] on icon "20" at bounding box center [313, 466] width 43 height 43
click at [180, 475] on icon "20" at bounding box center [157, 466] width 43 height 43
click at [233, 474] on icon at bounding box center [236, 467] width 33 height 33
click at [246, 470] on icon at bounding box center [238, 467] width 15 height 19
click at [156, 462] on icon "20" at bounding box center [157, 466] width 43 height 43
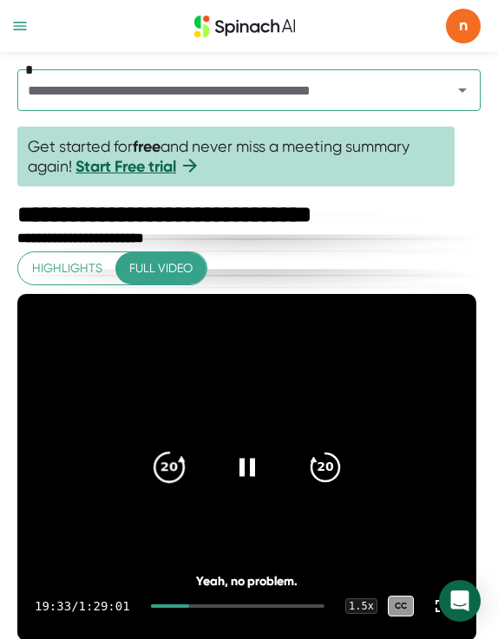
click at [175, 469] on icon "20" at bounding box center [168, 466] width 43 height 43
click at [169, 454] on icon "20" at bounding box center [168, 466] width 43 height 43
click at [230, 456] on div at bounding box center [247, 467] width 55 height 55
click at [233, 475] on icon at bounding box center [247, 467] width 33 height 33
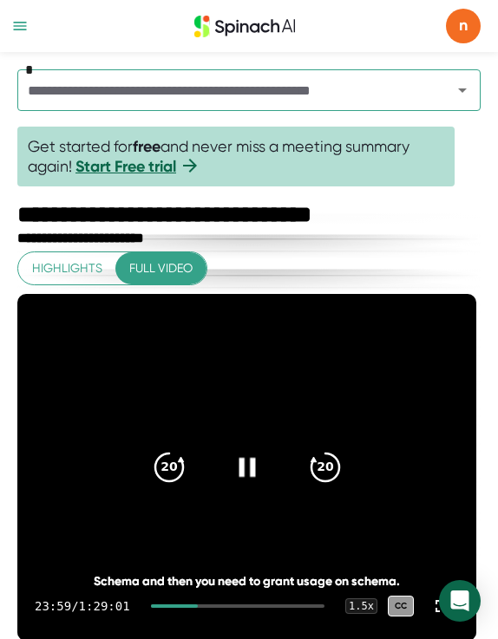
click at [221, 463] on div "20 20" at bounding box center [247, 467] width 219 height 62
click at [251, 467] on icon at bounding box center [247, 467] width 16 height 19
click at [254, 477] on icon at bounding box center [247, 467] width 33 height 33
click at [248, 462] on icon at bounding box center [247, 467] width 33 height 33
click at [305, 252] on div "**********" at bounding box center [246, 617] width 459 height 730
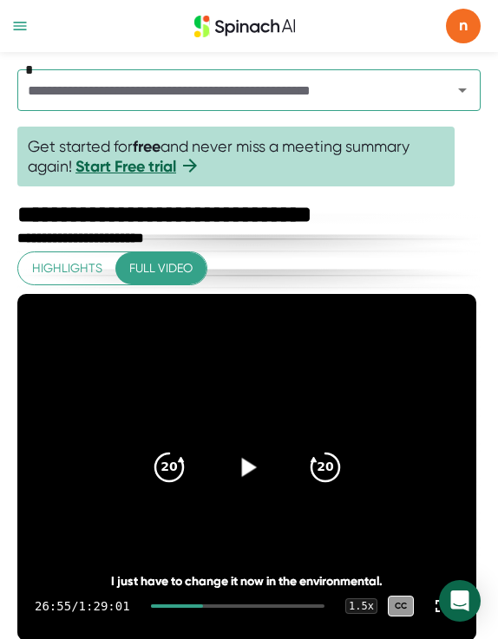
click at [244, 470] on icon at bounding box center [248, 467] width 15 height 19
click at [266, 471] on div at bounding box center [247, 467] width 55 height 55
click at [241, 468] on icon at bounding box center [247, 467] width 33 height 33
click at [249, 468] on icon at bounding box center [247, 467] width 33 height 33
click at [253, 474] on icon at bounding box center [247, 467] width 33 height 33
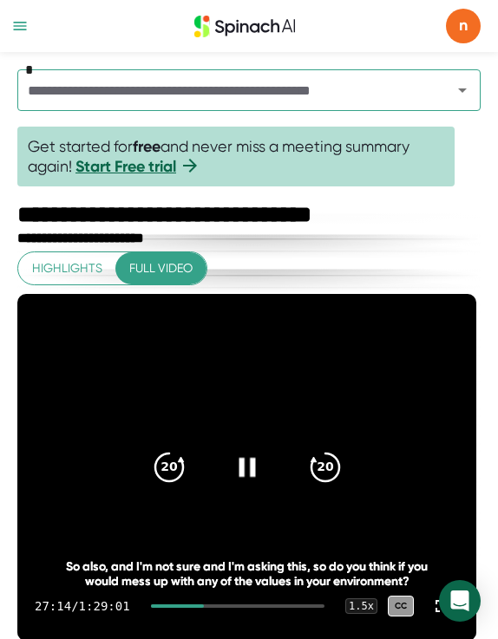
click at [230, 466] on div at bounding box center [247, 467] width 55 height 55
click at [250, 461] on icon at bounding box center [247, 467] width 33 height 33
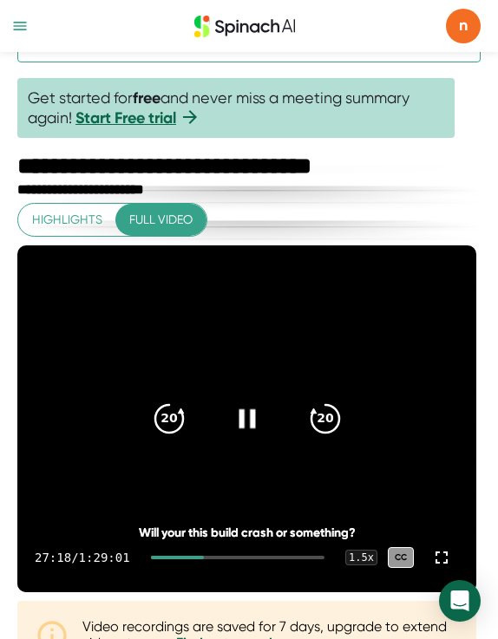
scroll to position [48, 0]
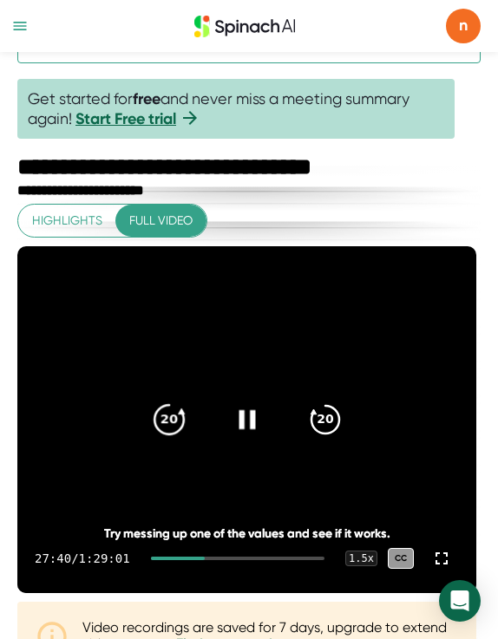
click at [162, 412] on icon "20" at bounding box center [168, 418] width 43 height 43
click at [240, 427] on icon at bounding box center [247, 419] width 33 height 33
click at [240, 421] on icon at bounding box center [247, 419] width 33 height 33
click at [241, 427] on icon at bounding box center [247, 419] width 16 height 19
click at [257, 423] on icon at bounding box center [247, 419] width 33 height 33
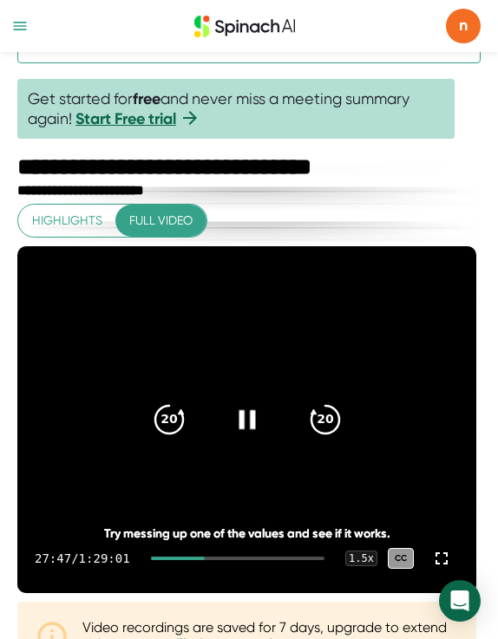
click at [257, 423] on icon at bounding box center [247, 419] width 33 height 33
click at [185, 420] on icon "20" at bounding box center [168, 418] width 43 height 43
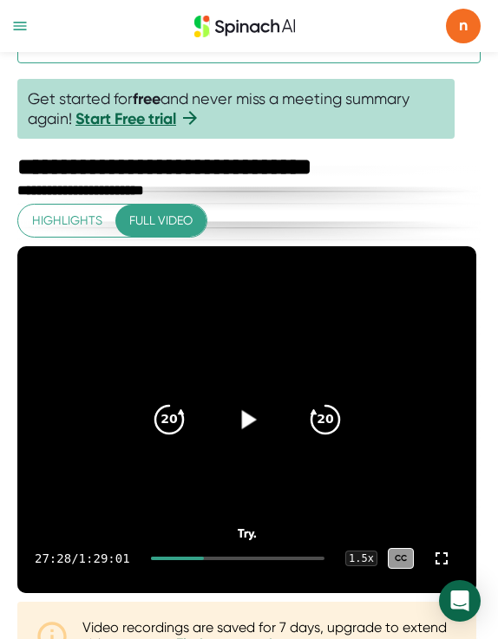
click at [254, 430] on icon at bounding box center [247, 419] width 33 height 33
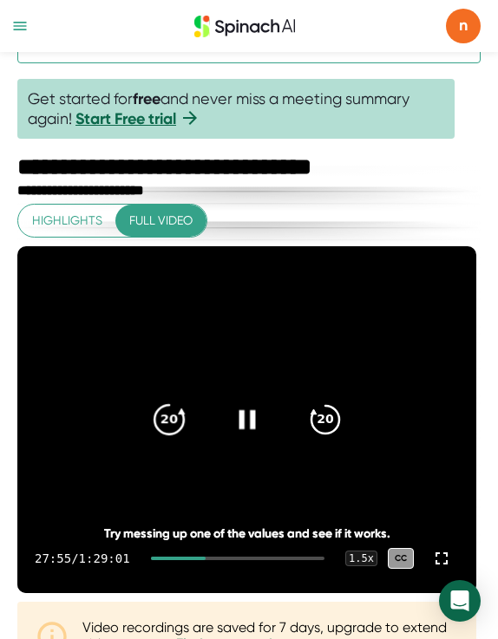
click at [156, 422] on icon "20" at bounding box center [168, 418] width 43 height 43
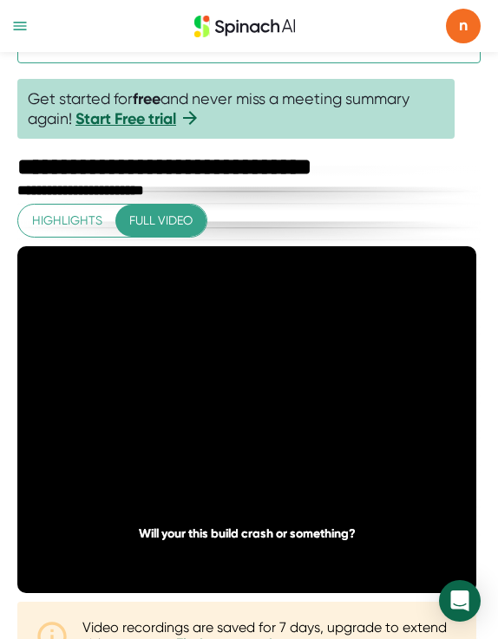
click at [156, 422] on icon "20" at bounding box center [168, 418] width 43 height 43
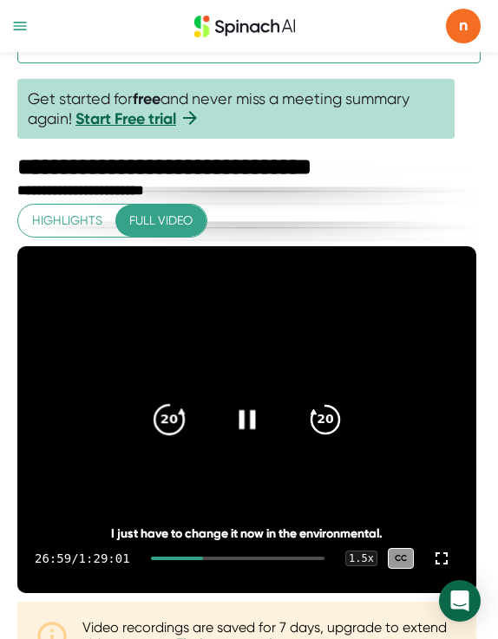
click at [166, 418] on icon "20" at bounding box center [168, 418] width 43 height 43
click at [250, 418] on icon at bounding box center [247, 419] width 16 height 19
